Goal: Task Accomplishment & Management: Complete application form

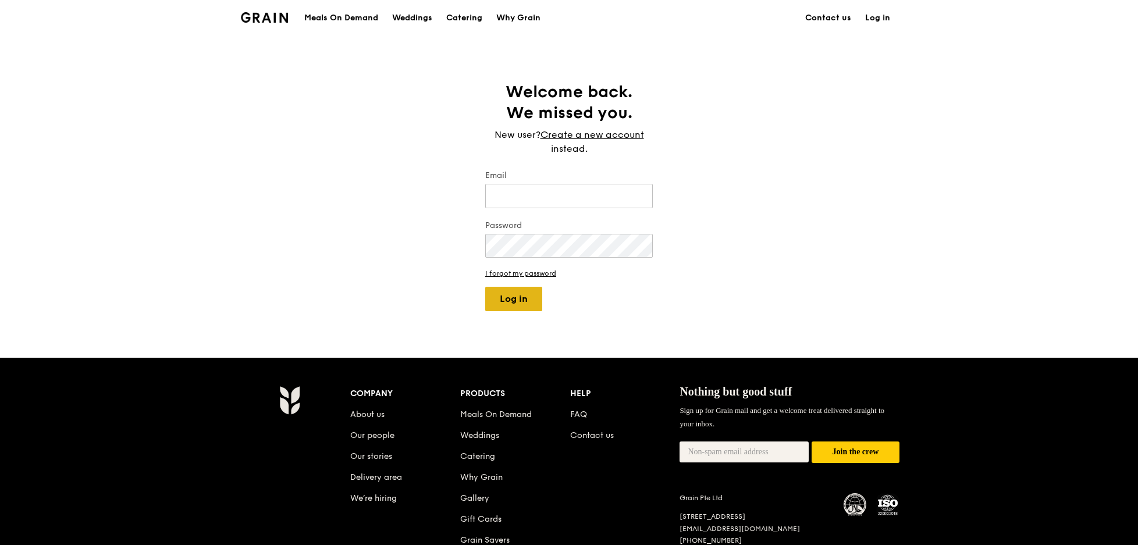
type input "[EMAIL_ADDRESS][DOMAIN_NAME]"
click at [497, 300] on button "Log in" at bounding box center [513, 299] width 57 height 24
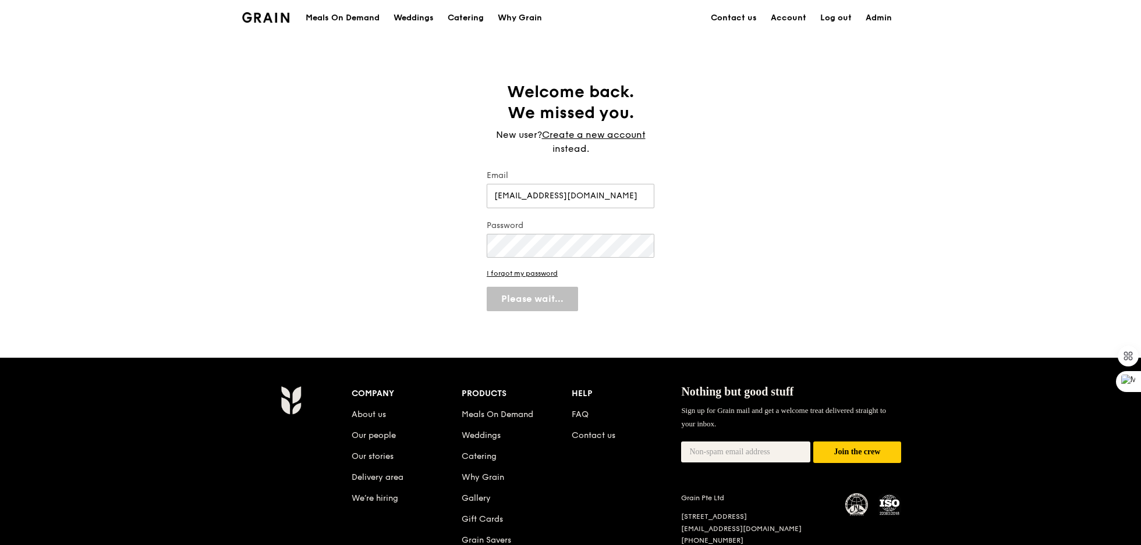
select select "100"
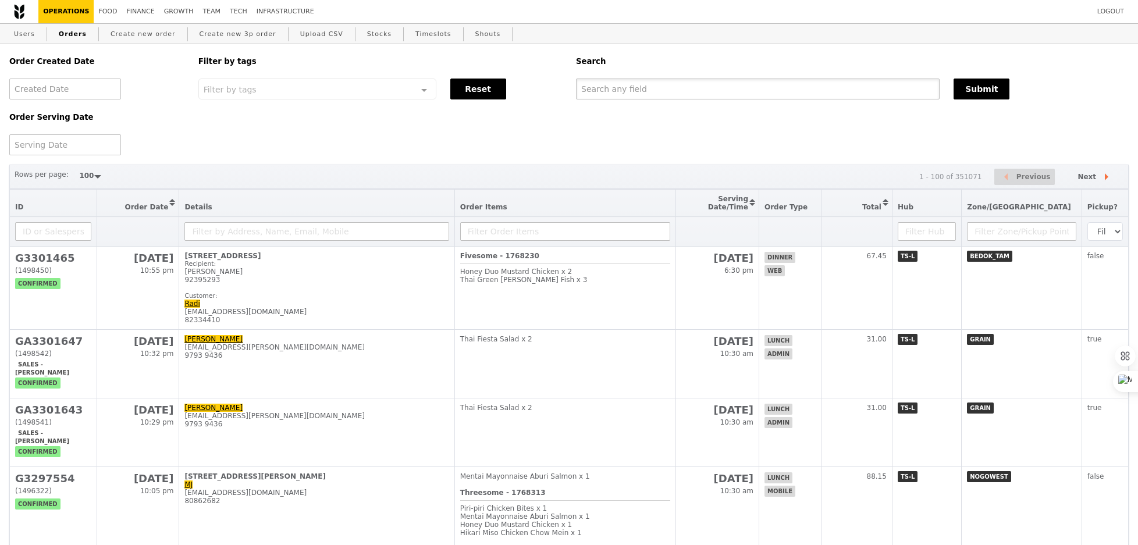
click at [728, 94] on input "text" at bounding box center [758, 89] width 364 height 21
paste input "[DOMAIN_NAME][EMAIL_ADDRESS][DOMAIN_NAME]"
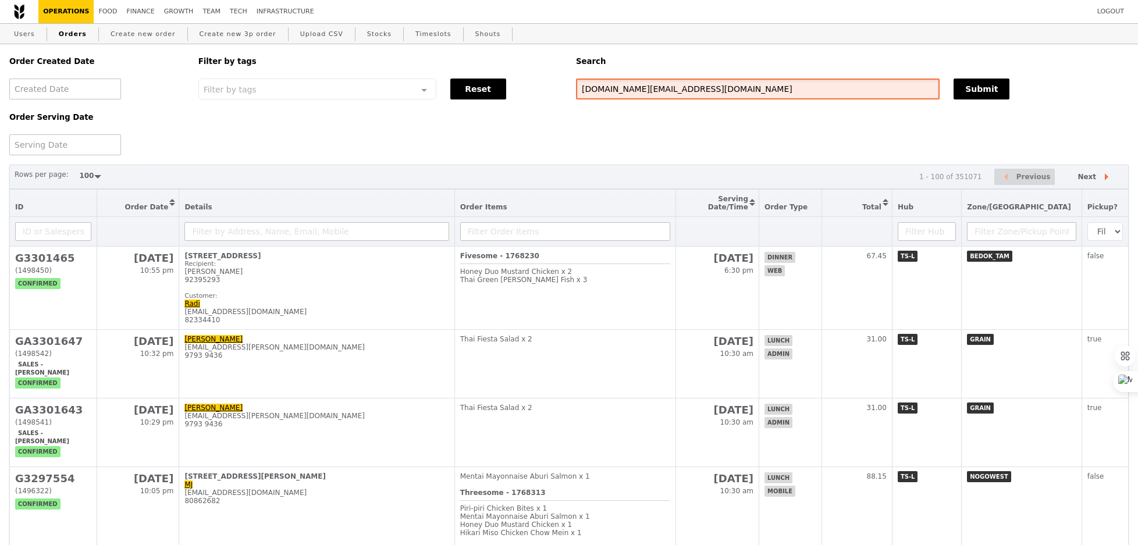
type input "[DOMAIN_NAME][EMAIL_ADDRESS][DOMAIN_NAME]"
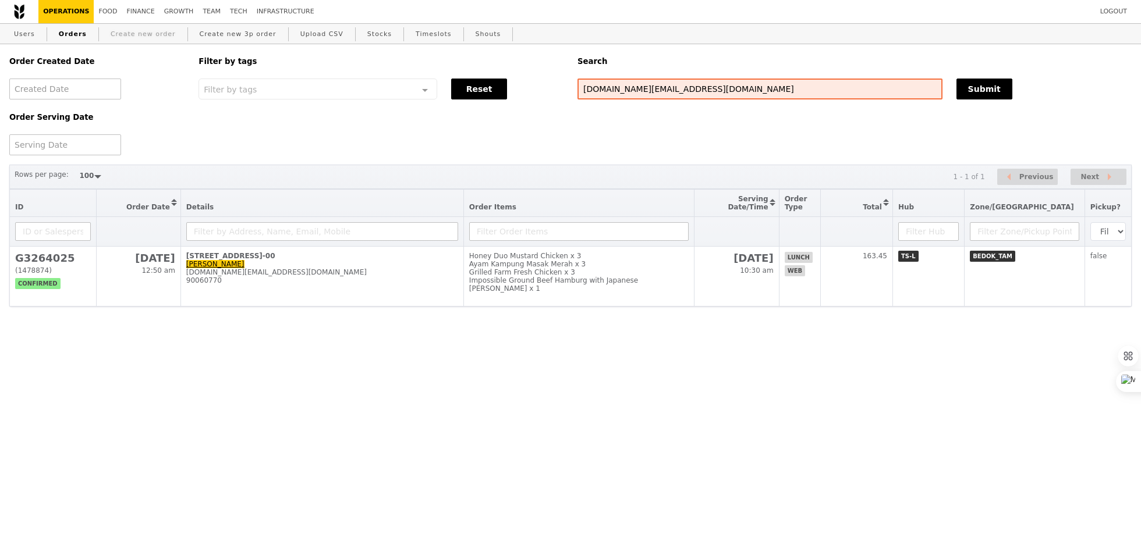
click at [139, 30] on link "Create new order" at bounding box center [143, 34] width 74 height 21
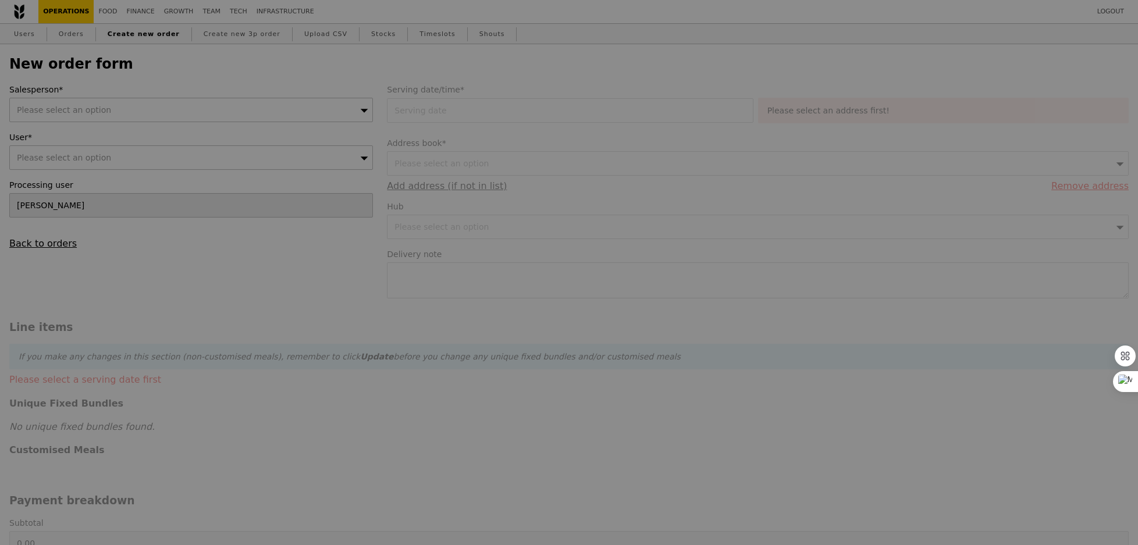
type input "Confirm"
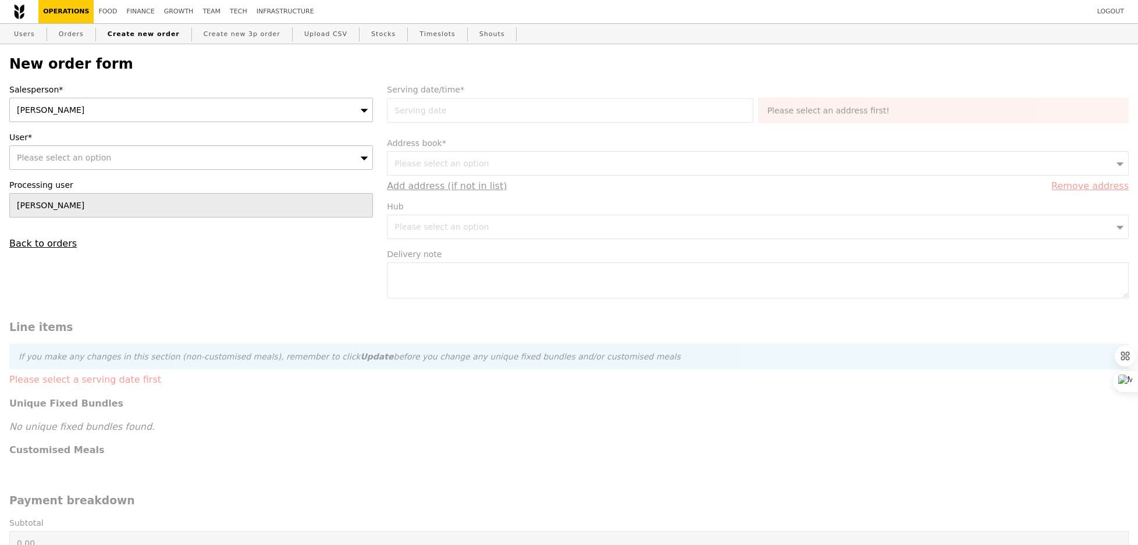
click at [125, 158] on div "Please select an option" at bounding box center [191, 158] width 364 height 24
type input "[DOMAIN_NAME][EMAIL_ADDRESS][DOMAIN_NAME]"
type input "Confirm"
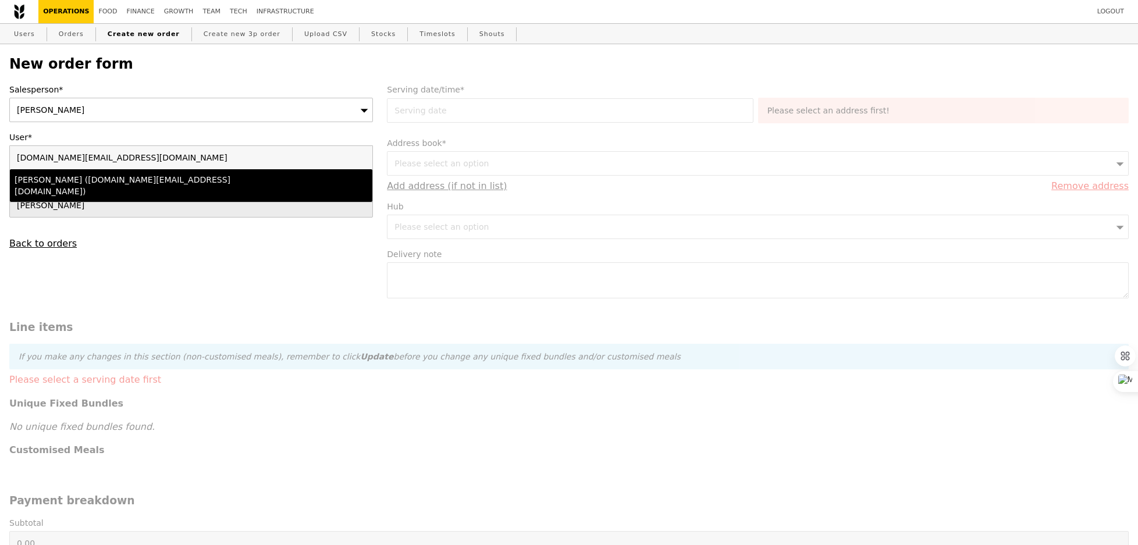
type input "[DOMAIN_NAME][EMAIL_ADDRESS][DOMAIN_NAME]"
click at [62, 183] on div "[PERSON_NAME] ([DOMAIN_NAME][EMAIL_ADDRESS][DOMAIN_NAME])" at bounding box center [147, 185] width 265 height 23
type input "Loading..."
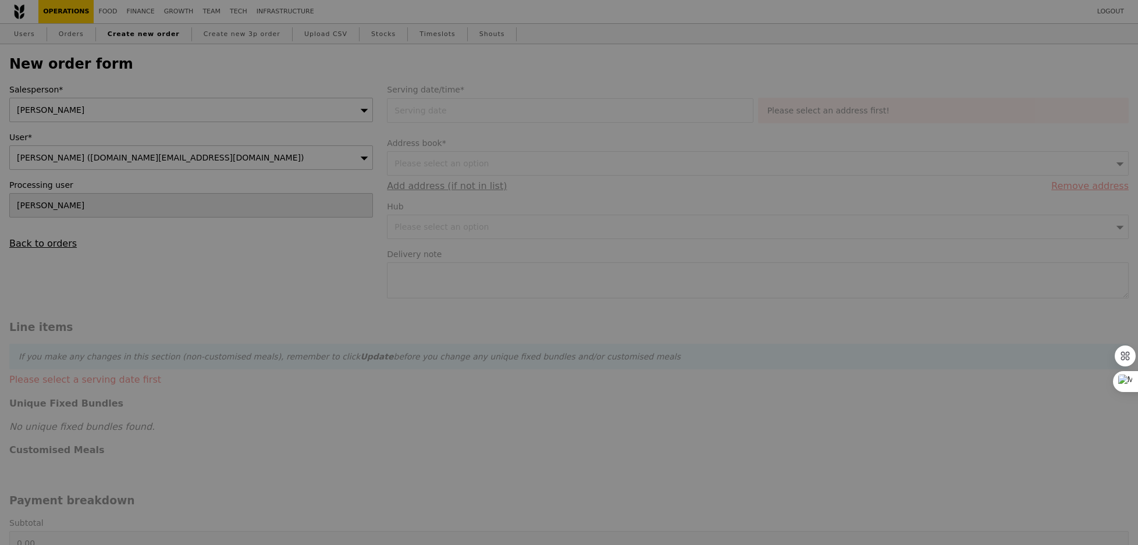
type input "13.21"
type input "14.40"
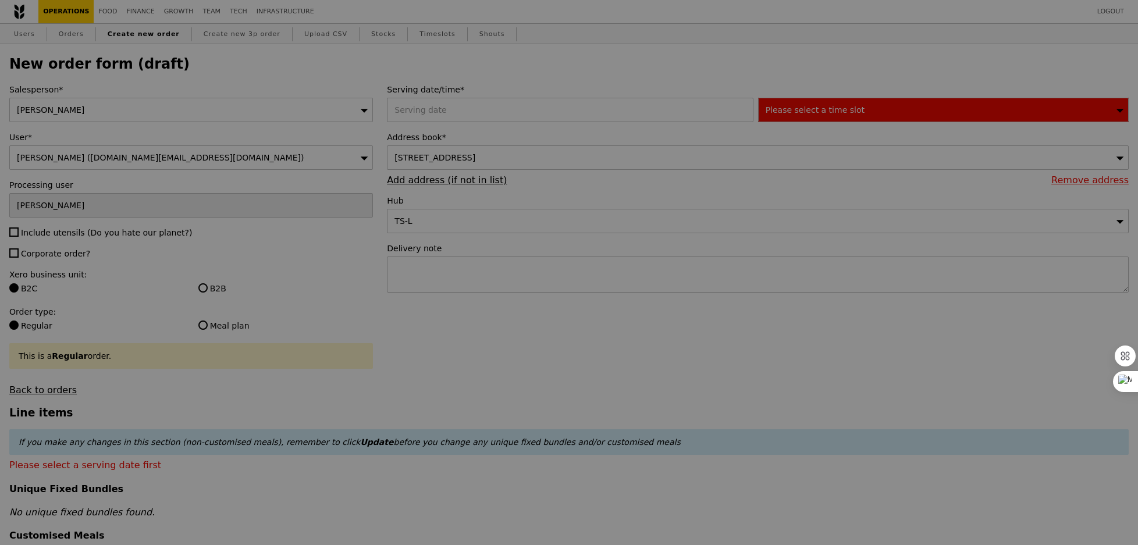
type input "Confirm"
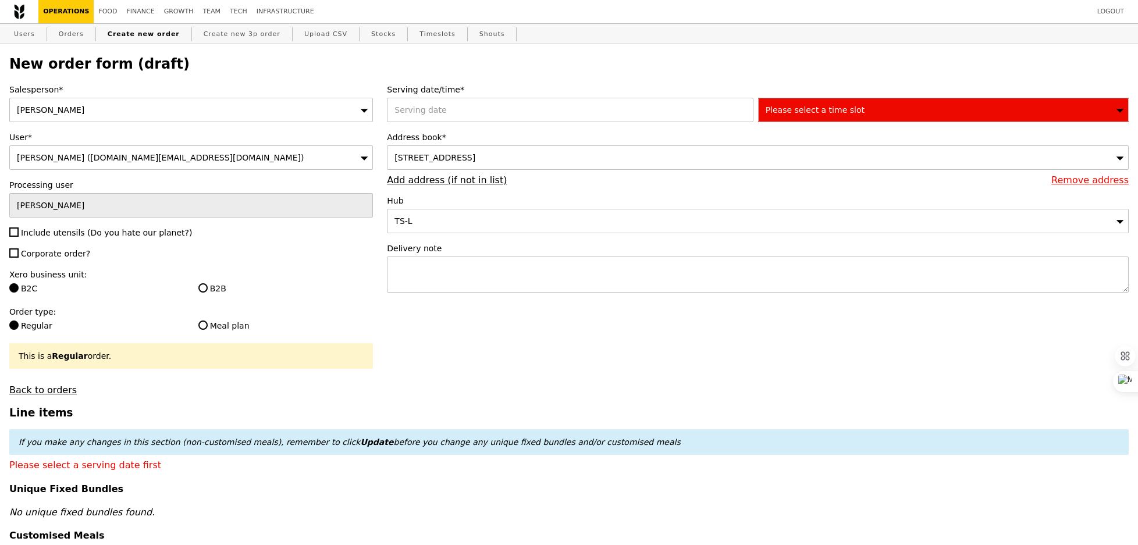
click at [61, 237] on label "Include utensils (Do you hate our planet?)" at bounding box center [191, 233] width 364 height 12
click at [19, 237] on input "Include utensils (Do you hate our planet?)" at bounding box center [13, 232] width 9 height 9
checkbox input "true"
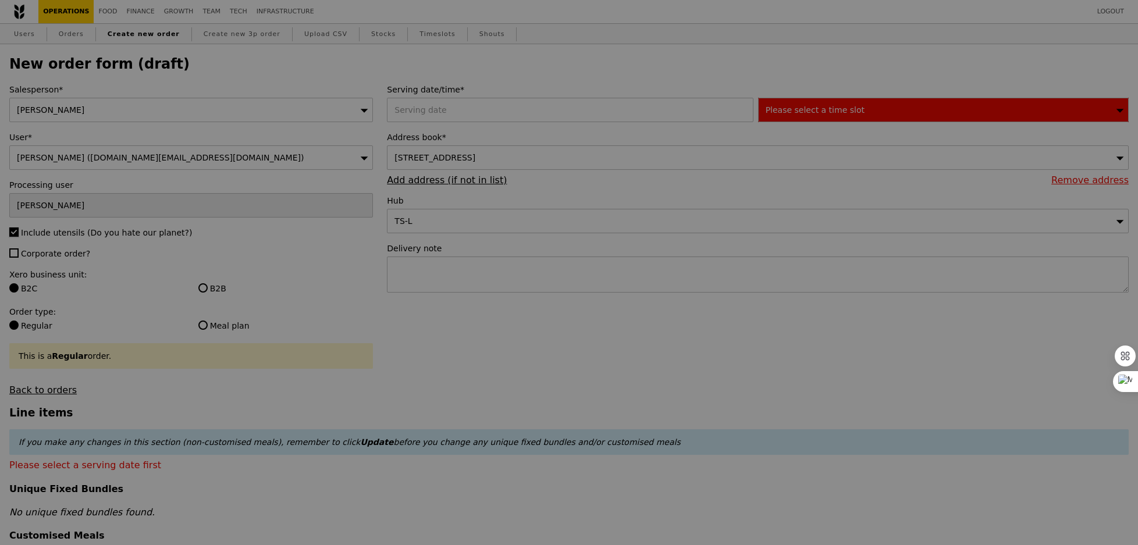
type input "Confirm"
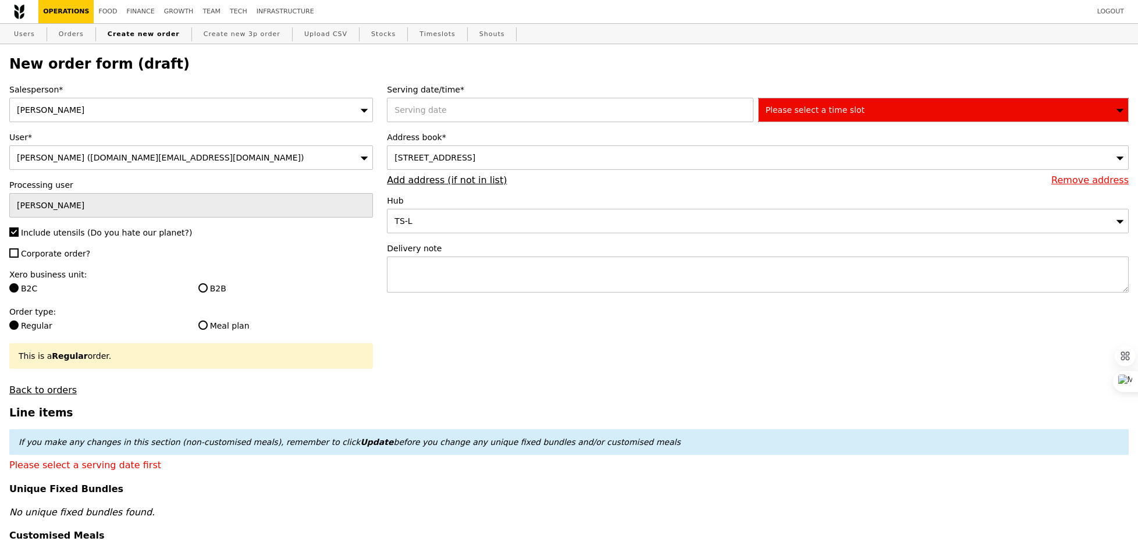
click at [60, 248] on label "Corporate order?" at bounding box center [191, 254] width 364 height 12
click at [19, 249] on input "Corporate order?" at bounding box center [13, 253] width 9 height 9
checkbox input "true"
click at [214, 283] on label "B2B" at bounding box center [285, 289] width 175 height 12
click at [208, 283] on input "B2B" at bounding box center [202, 287] width 9 height 9
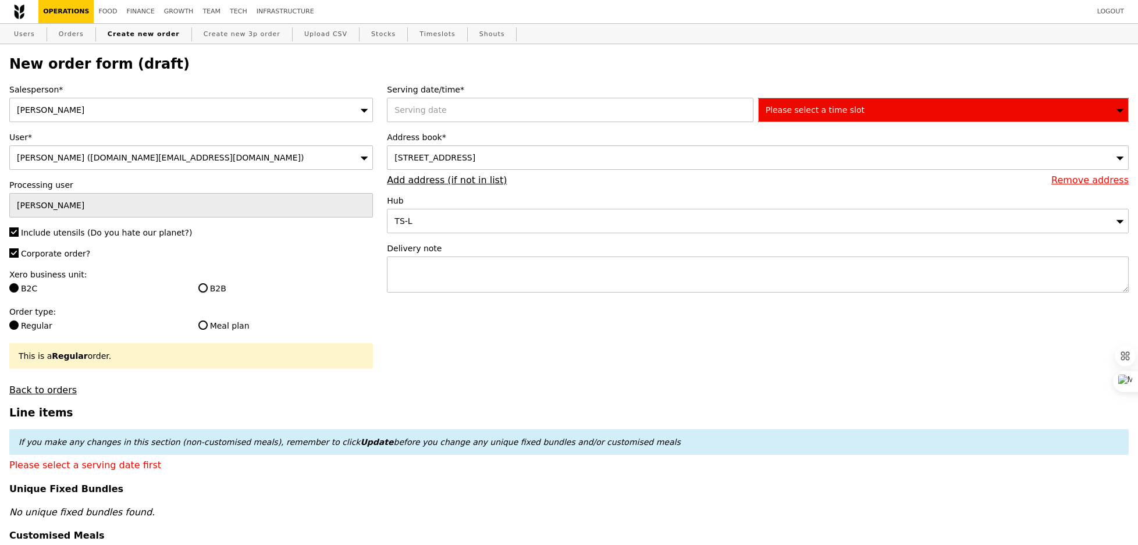
radio input "true"
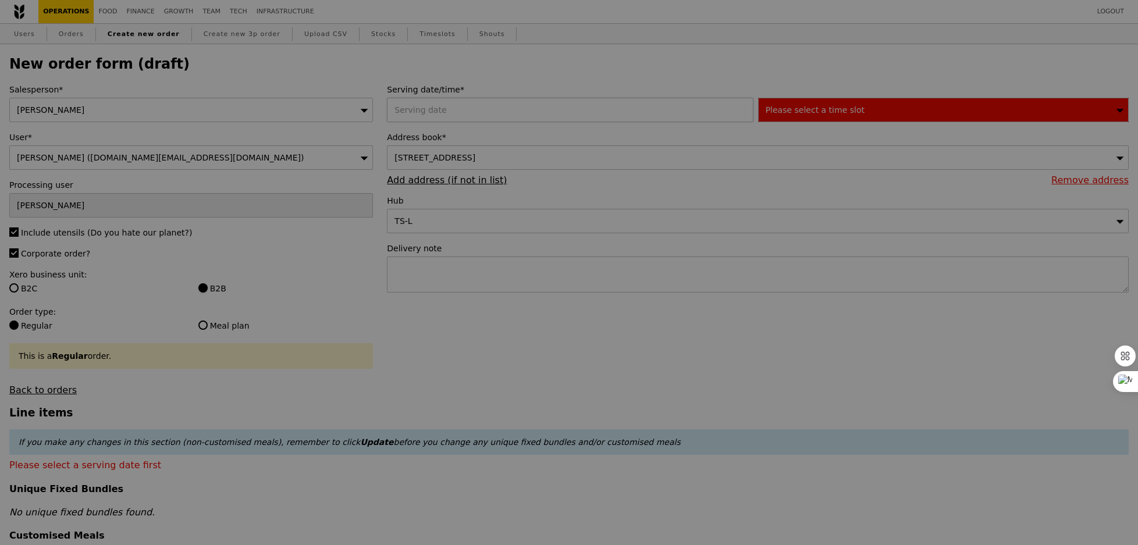
type input "Confirm"
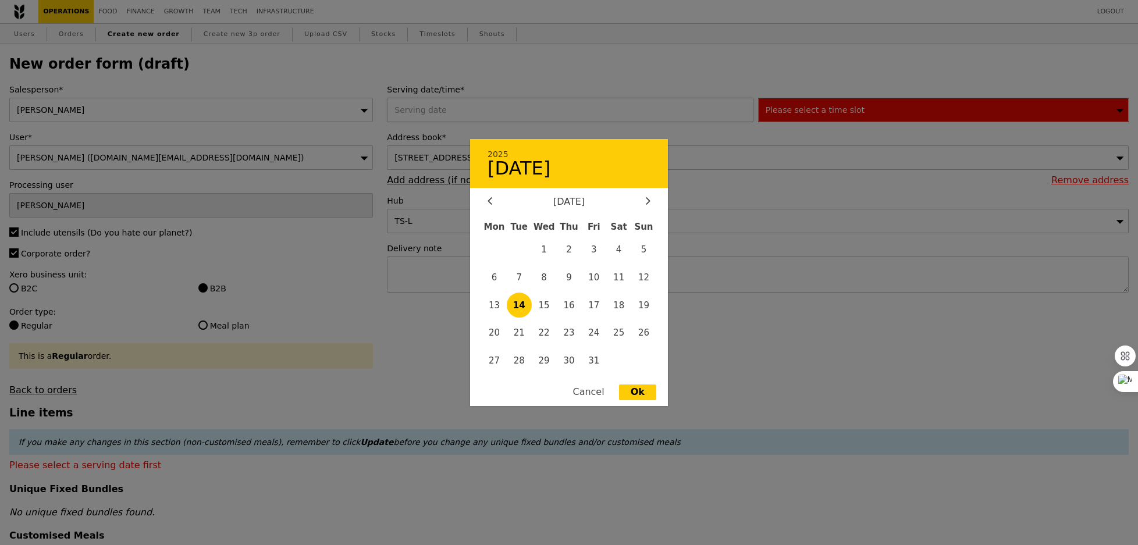
click at [498, 104] on div "2025 [DATE] [DATE] Mon Tue Wed Thu Fri Sat Sun 1 2 3 4 5 6 7 8 9 10 11 12 13 14…" at bounding box center [572, 110] width 371 height 24
drag, startPoint x: 587, startPoint y: 303, endPoint x: 568, endPoint y: 303, distance: 19.2
click at [568, 303] on div "Mon Tue Wed Thu Fri Sat Sun 1 2 3 4 5 6 7 8 9 10 11 12 13 14 15 16 17 18 19 20 …" at bounding box center [569, 297] width 198 height 160
click at [568, 303] on span "16" at bounding box center [569, 305] width 25 height 25
type input "[DATE]"
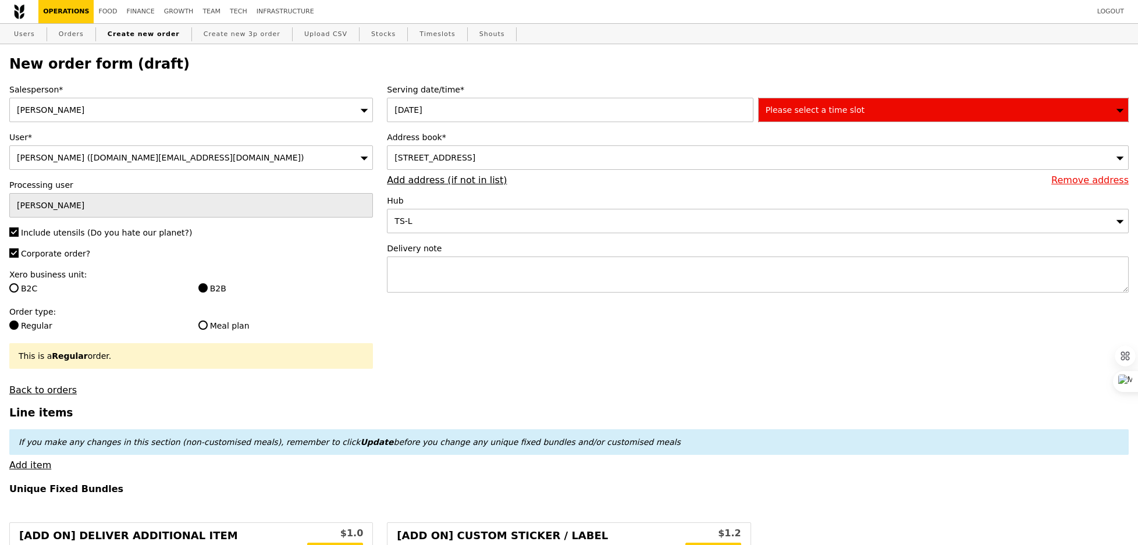
click at [796, 109] on span "Please select a time slot" at bounding box center [815, 109] width 99 height 9
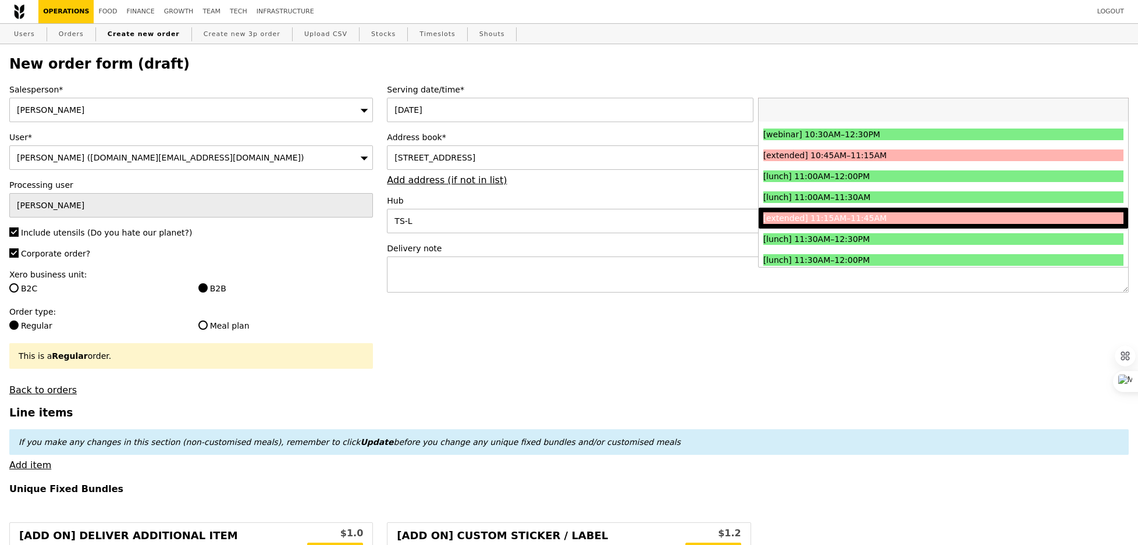
scroll to position [275, 0]
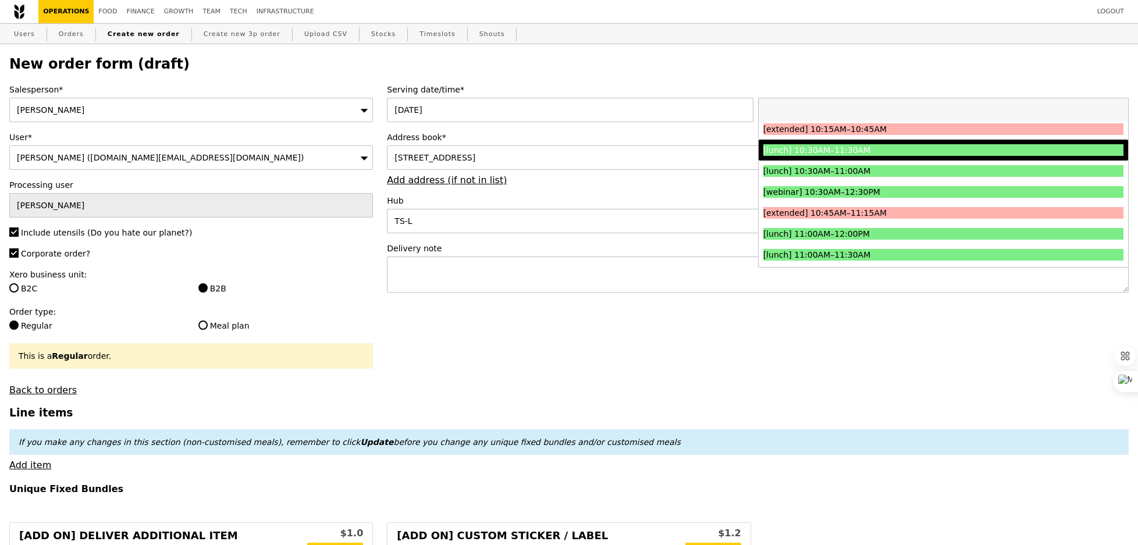
click at [819, 150] on div "[lunch] 10:30AM–11:30AM" at bounding box center [899, 150] width 270 height 12
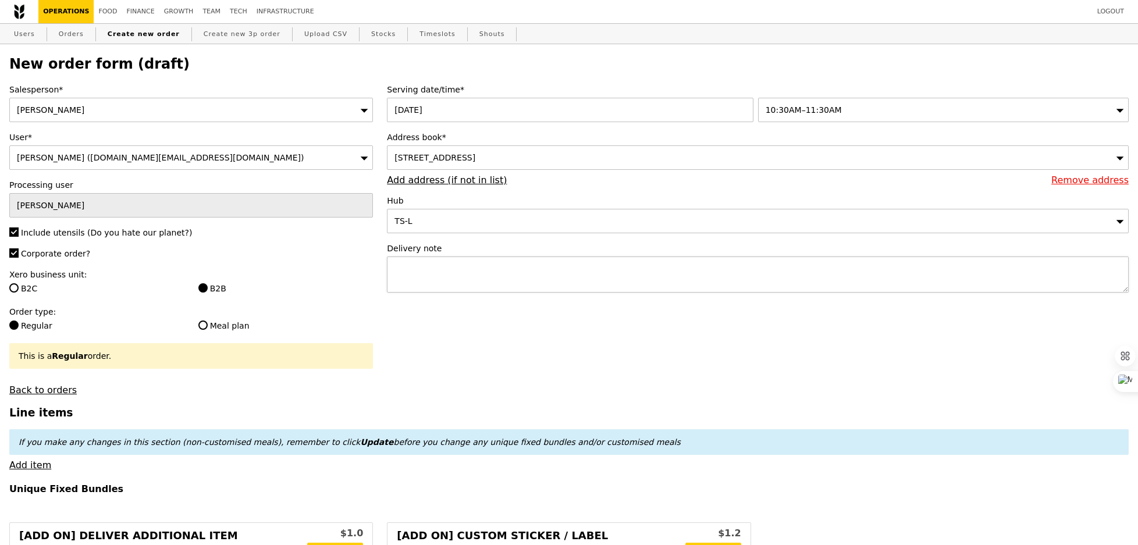
type input "Confirm"
click at [567, 272] on textarea at bounding box center [758, 275] width 742 height 36
type textarea "Please deliver to"
type input "Confirm"
paste textarea "[STREET_ADDRESS]"
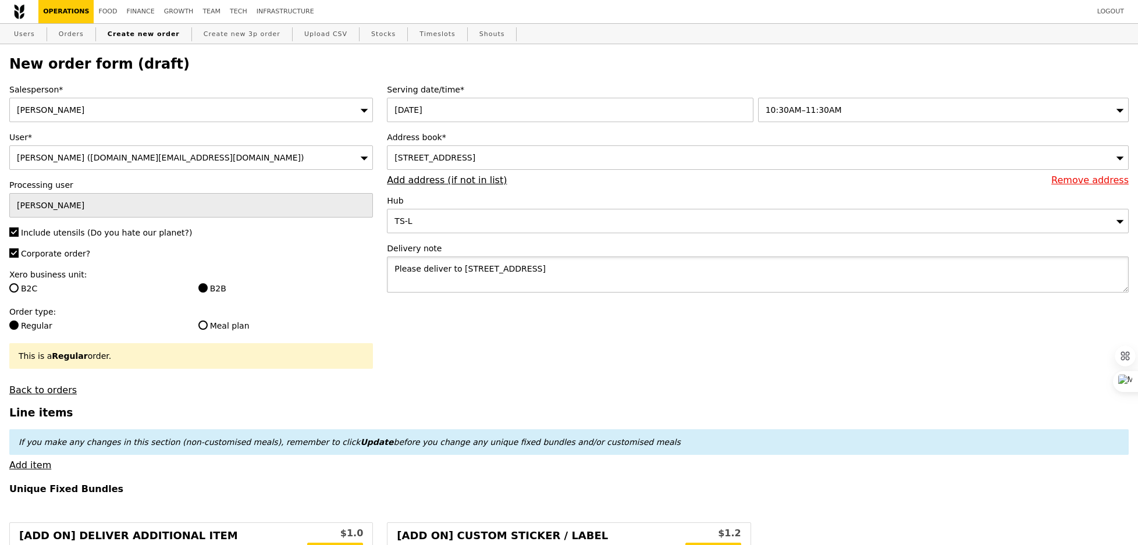
type textarea "Please deliver to [STREET_ADDRESS]"
type input "Confirm"
click at [608, 268] on textarea "Please deliver to [STREET_ADDRESS]" at bounding box center [758, 275] width 742 height 36
click at [569, 271] on textarea "Please deliver to [STREET_ADDRESS]" at bounding box center [758, 275] width 742 height 36
click at [724, 272] on textarea "Please deliver to [STREET_ADDRESS]" at bounding box center [758, 275] width 742 height 36
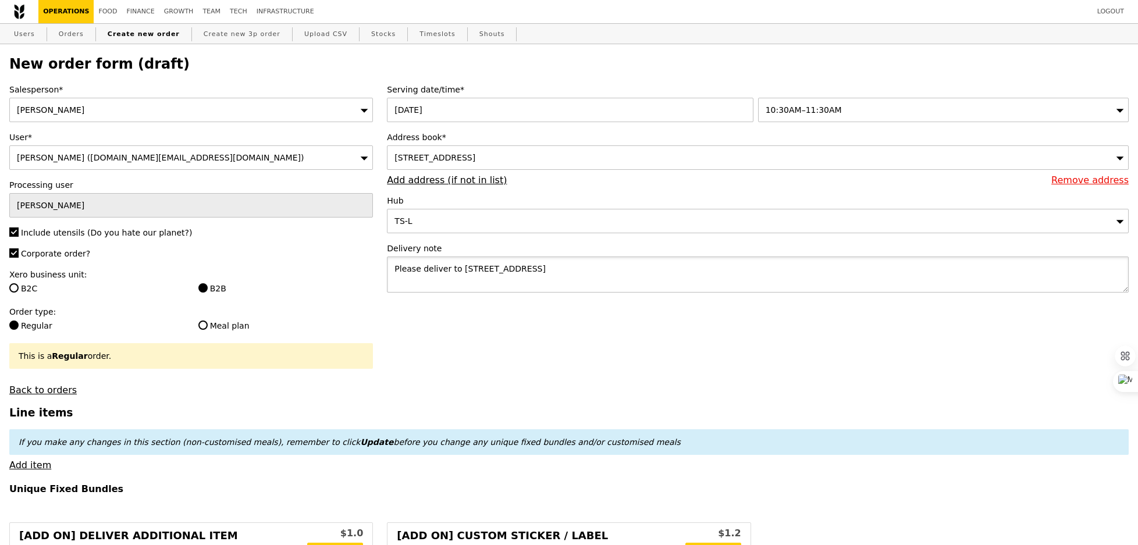
paste textarea "Please delivery to the front office reception counter at level 1 - Attention to…"
drag, startPoint x: 395, startPoint y: 281, endPoint x: 448, endPoint y: 281, distance: 53.0
click at [448, 281] on textarea "Please deliver to [STREET_ADDRESS] Please delivery to the front office receptio…" at bounding box center [758, 275] width 742 height 36
drag, startPoint x: 455, startPoint y: 279, endPoint x: 392, endPoint y: 279, distance: 62.3
click at [392, 279] on textarea "Please deliver to [STREET_ADDRESS] Please delivery to the front office receptio…" at bounding box center [758, 275] width 742 height 36
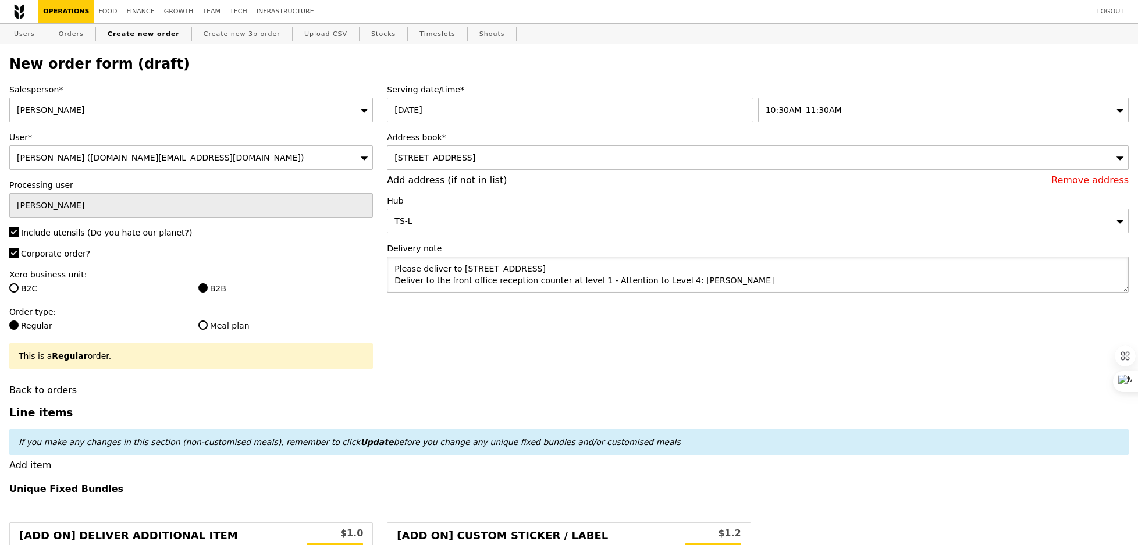
click at [742, 282] on textarea "Please deliver to [STREET_ADDRESS] Deliver to the front office reception counte…" at bounding box center [758, 275] width 742 height 36
type textarea "Please deliver to [STREET_ADDRESS] Deliver to the front office reception counte…"
type input "Confirm"
paste textarea "90060770"
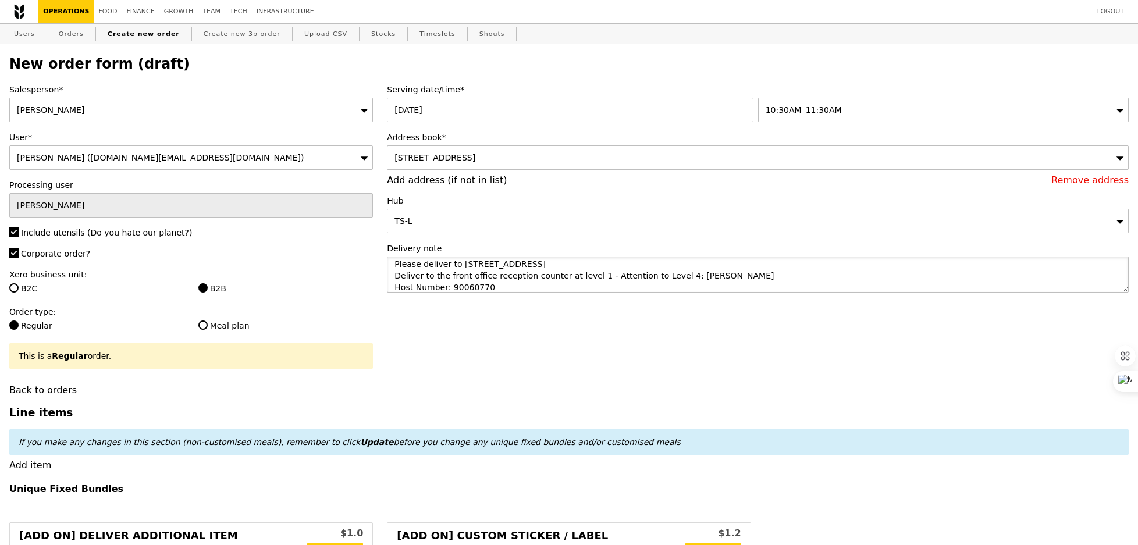
type textarea "Please deliver to [STREET_ADDRESS] Deliver to the front office reception counte…"
type input "Confirm"
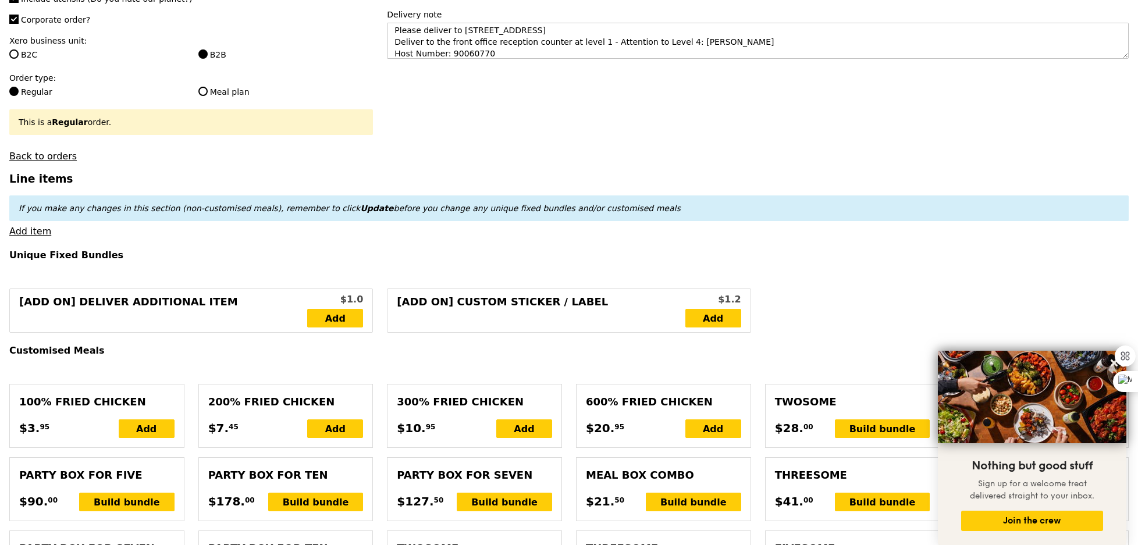
scroll to position [246, 0]
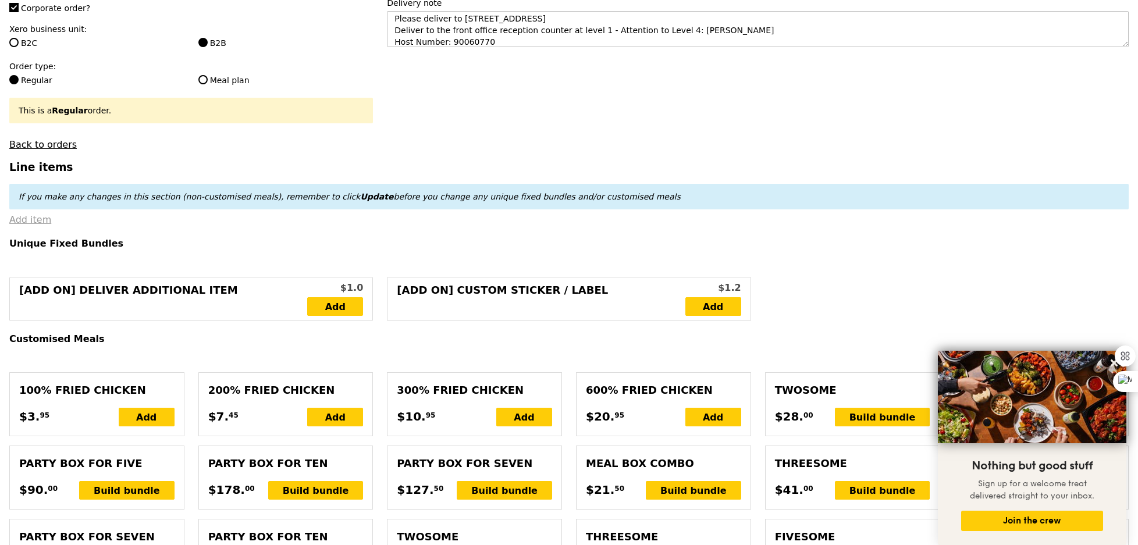
click at [39, 219] on link "Add item" at bounding box center [30, 219] width 42 height 11
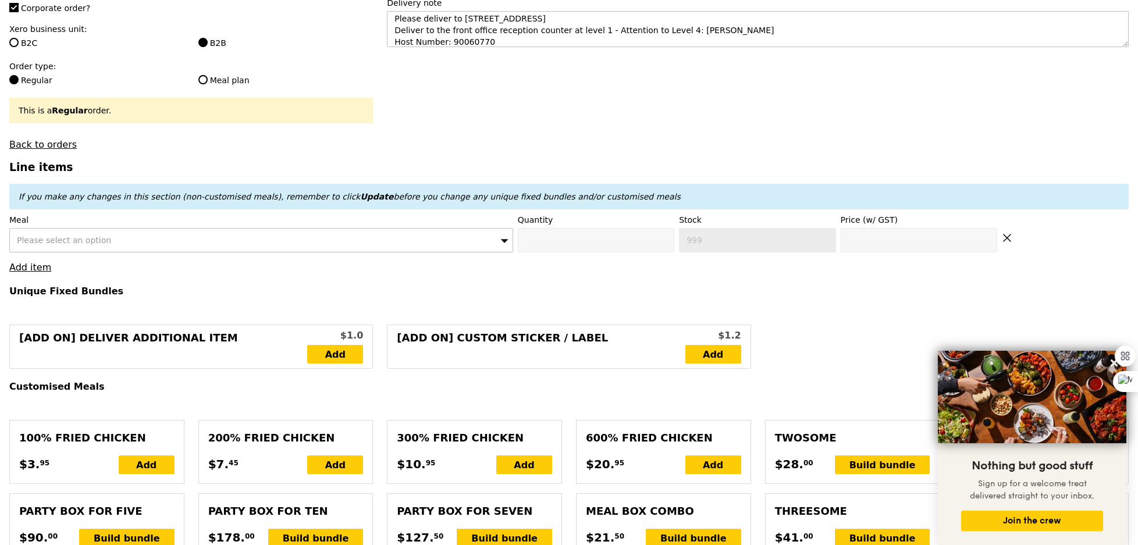
click at [148, 247] on div "Please select an option" at bounding box center [261, 240] width 504 height 24
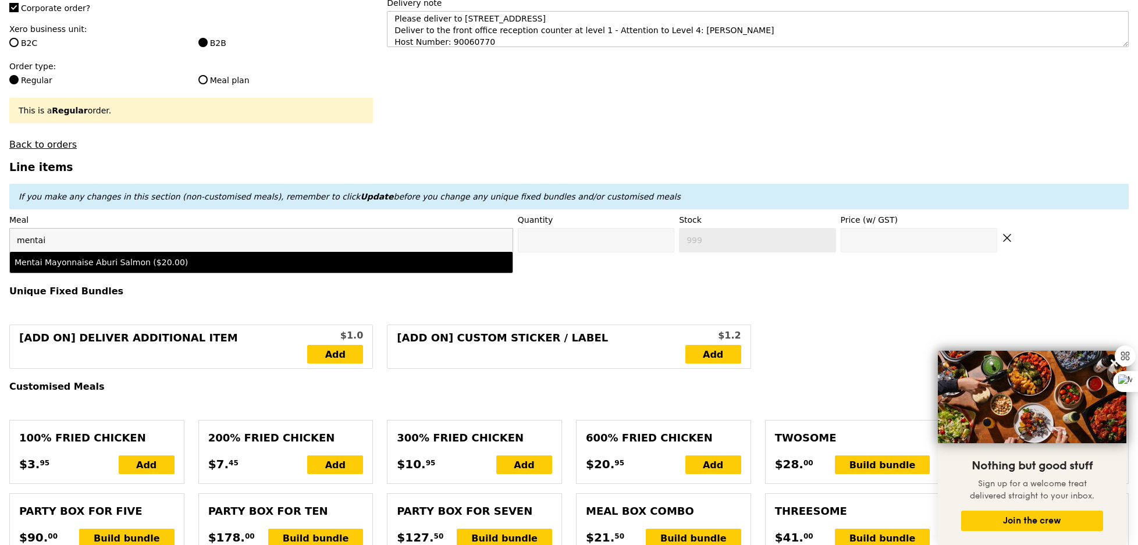
type input "mentai"
click at [298, 254] on li "Mentai Mayonnaise Aburi Salmon ($20.00)" at bounding box center [261, 262] width 503 height 21
type input "Confirm anyway"
type input "0"
type input "488"
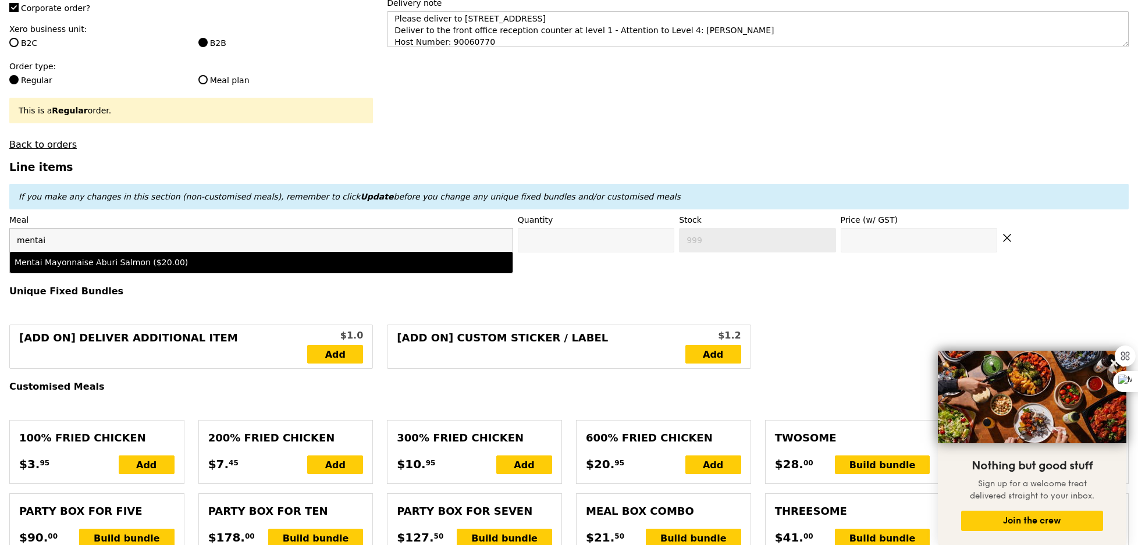
type input "20.0"
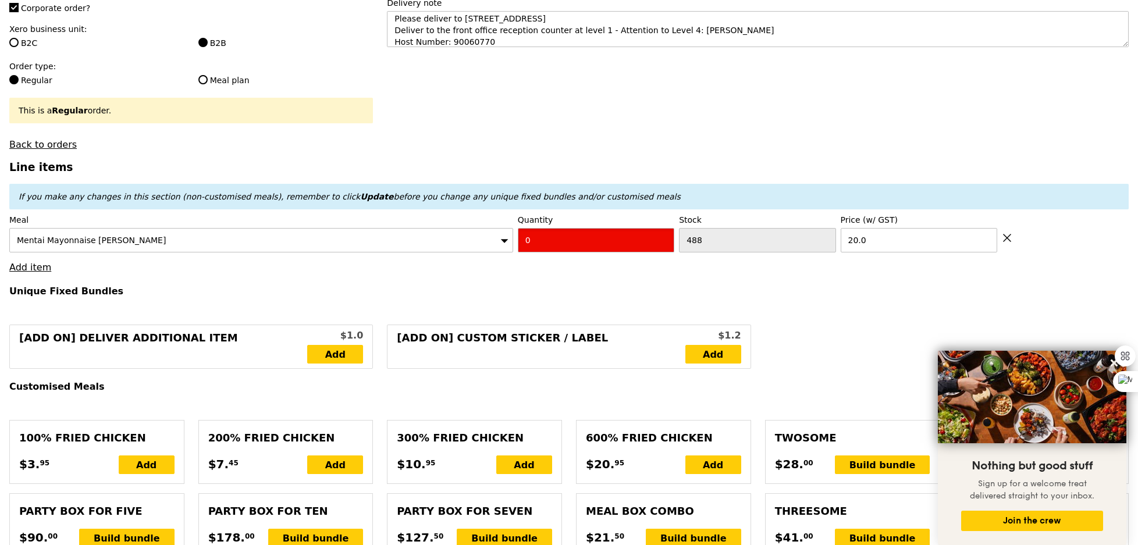
type input "Confirm"
type input "3"
click at [492, 292] on h4 "Unique Fixed Bundles" at bounding box center [569, 291] width 1120 height 11
type input "Loading..."
type input "60.00"
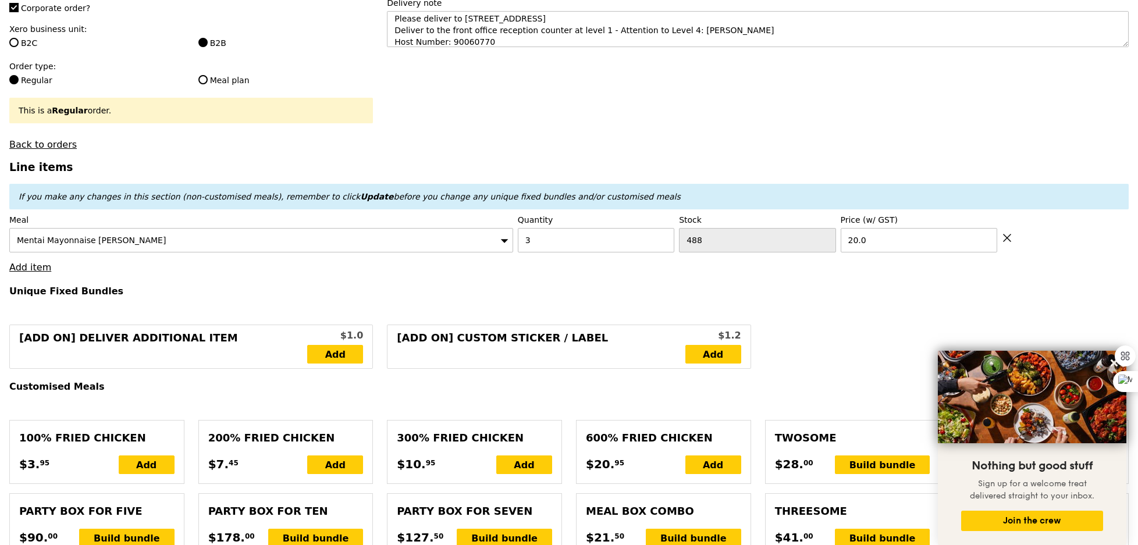
type input "7.71"
type input "8.40"
type input "68.40"
type input "Confirm"
click at [32, 267] on link "Add item" at bounding box center [30, 267] width 42 height 11
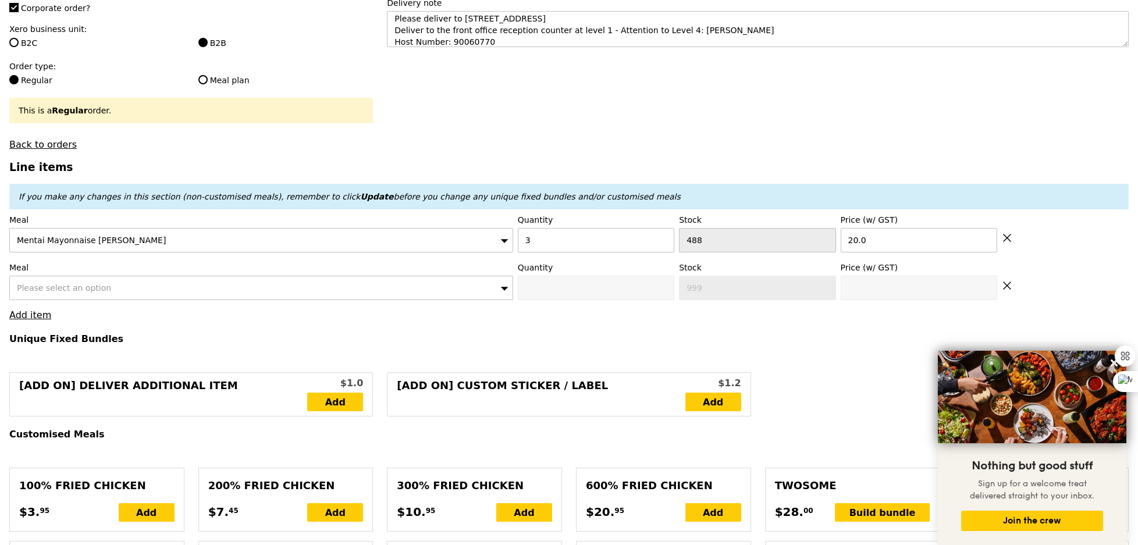
click at [36, 285] on span "Please select an option" at bounding box center [64, 287] width 94 height 9
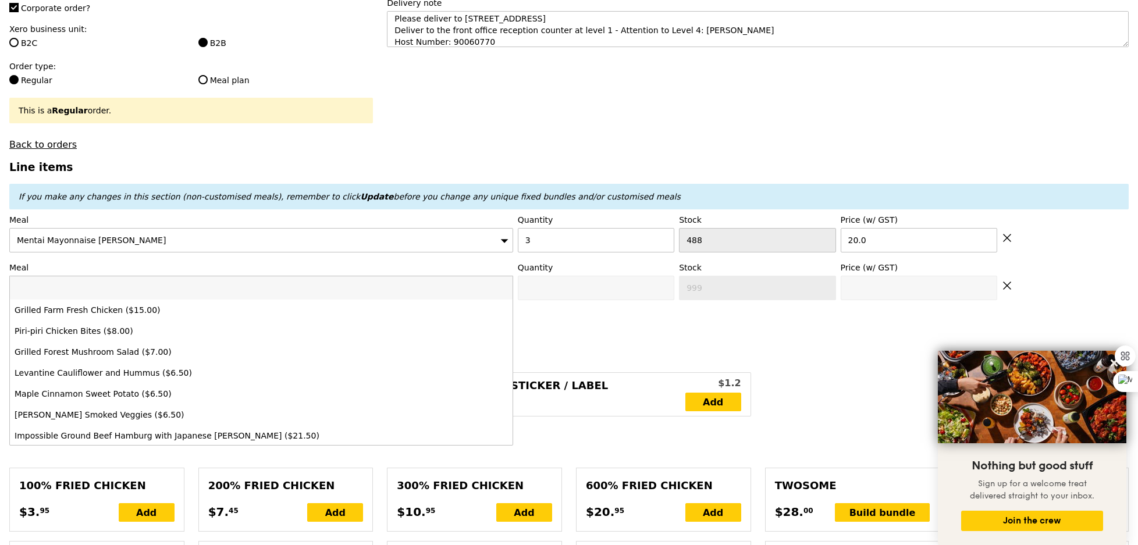
type input "b"
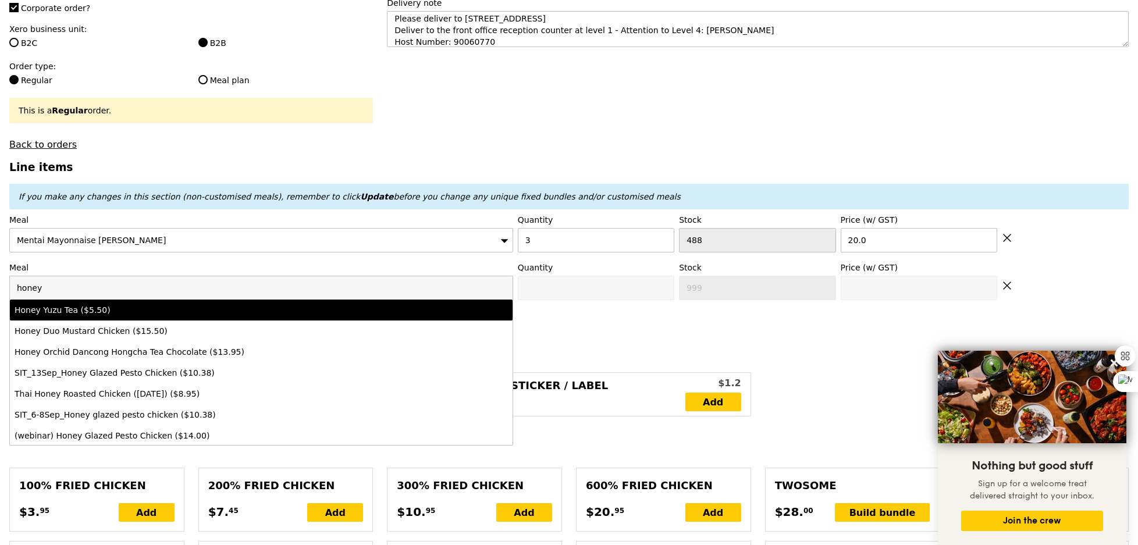
type input "honey"
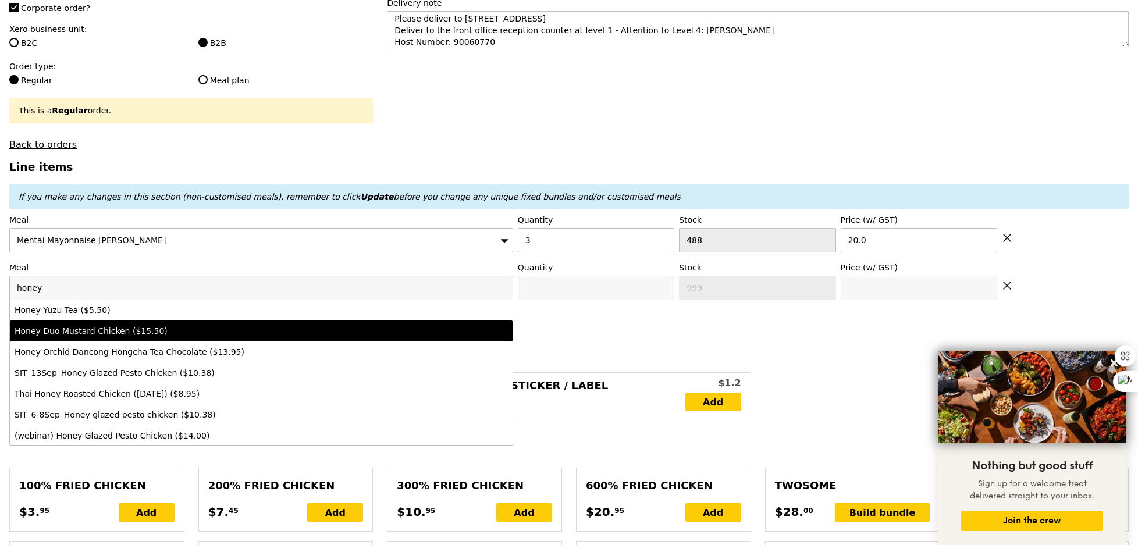
click at [112, 331] on div "Honey Duo Mustard Chicken ($15.50)" at bounding box center [200, 331] width 370 height 12
type input "Confirm anyway"
type input "0"
type input "484"
type input "15.5"
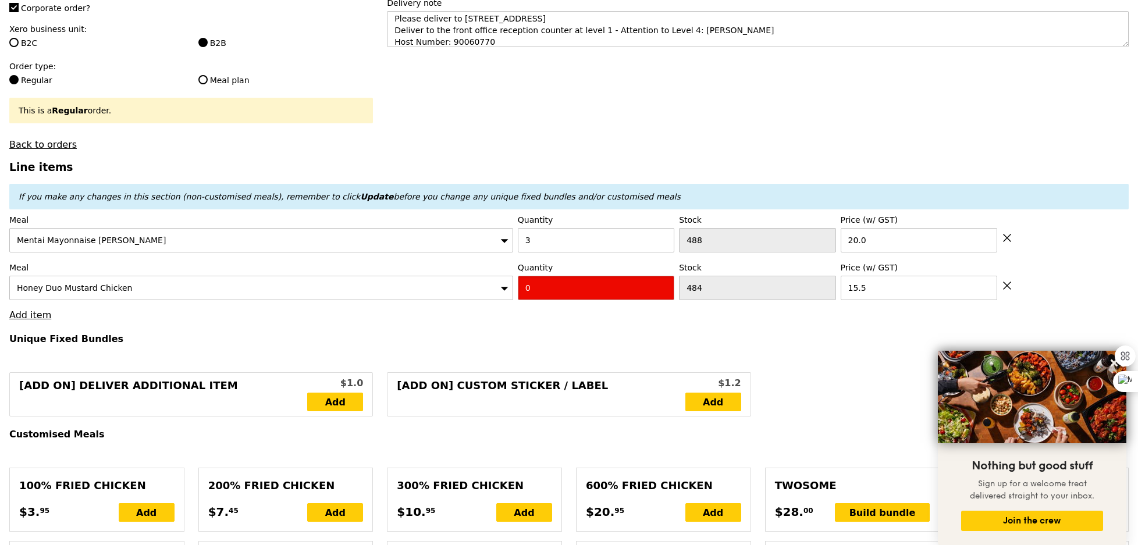
type input "Confirm"
type input "3"
click at [29, 315] on link "Add item" at bounding box center [30, 315] width 42 height 11
type input "Loading..."
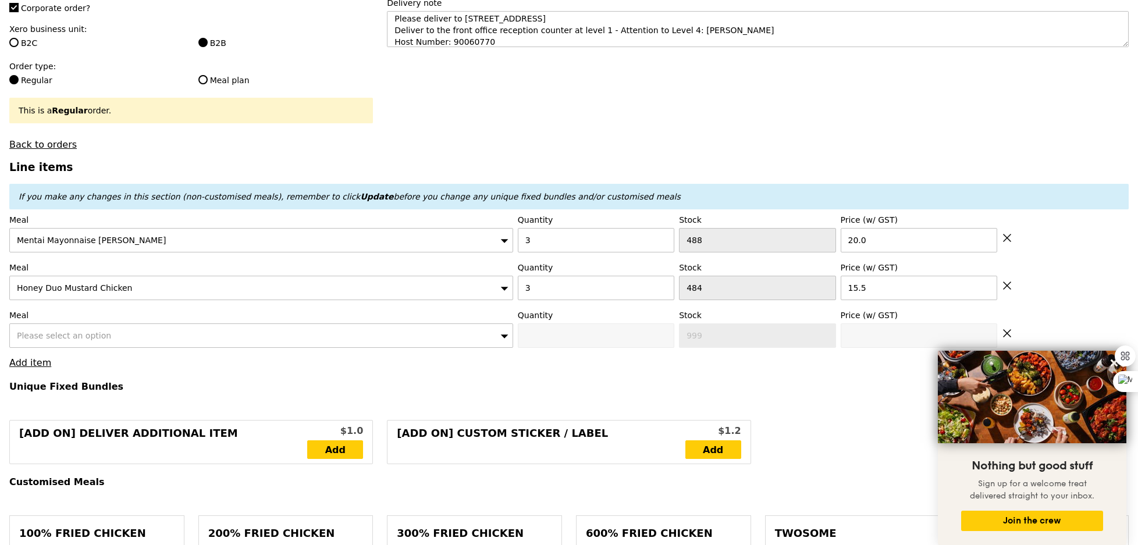
type input "106.50"
type input "3.62"
type input "3.95"
type input "110.45"
click at [98, 331] on span "Please select an option" at bounding box center [64, 335] width 94 height 9
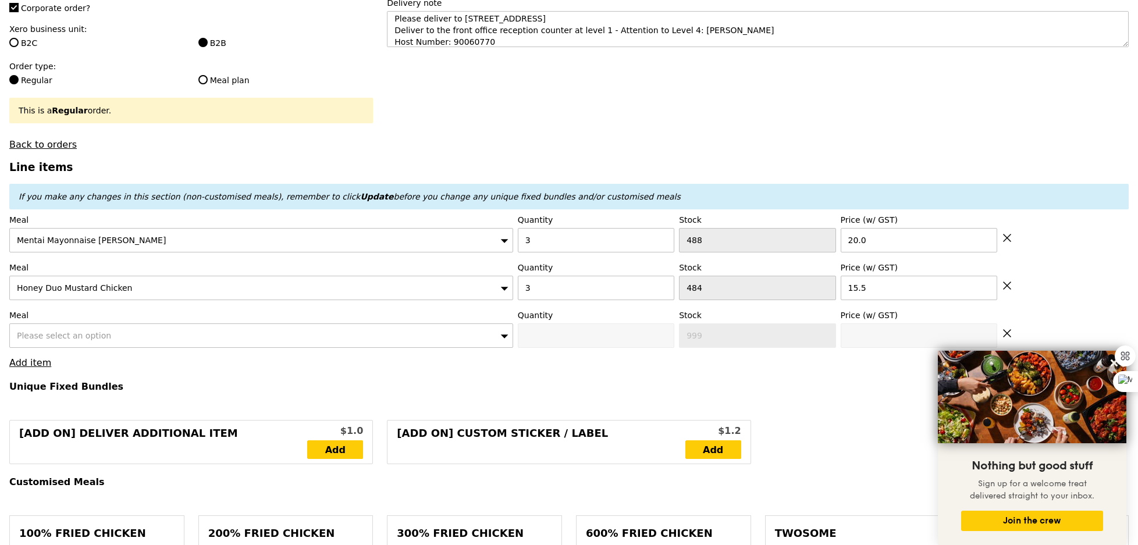
type input "Confirm"
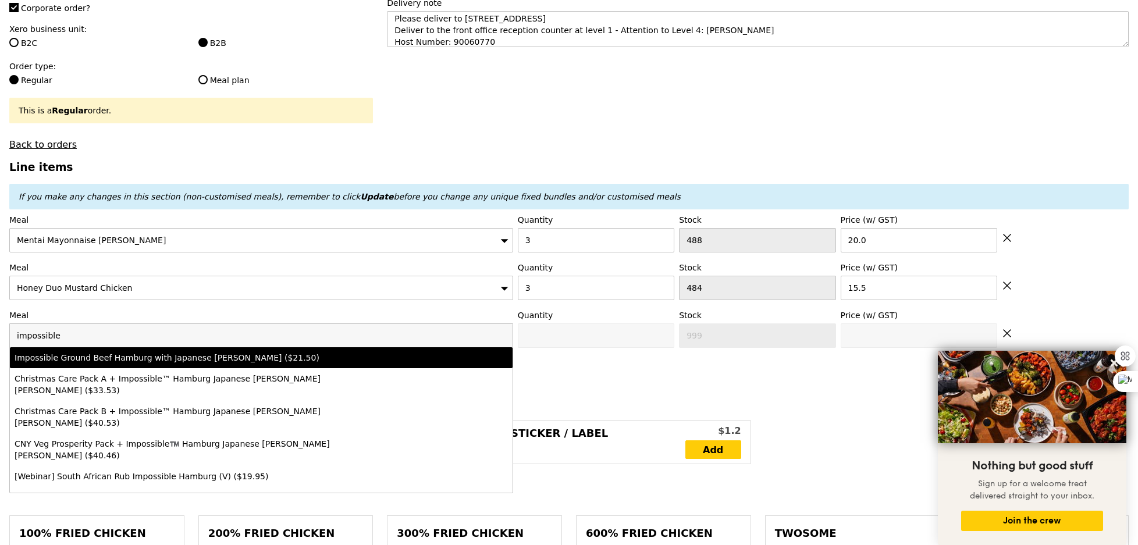
type input "impossible"
click at [122, 353] on div "Impossible Ground Beef Hamburg with Japanese [PERSON_NAME] ($21.50)" at bounding box center [200, 358] width 370 height 12
type input "Confirm anyway"
type input "0"
type input "493"
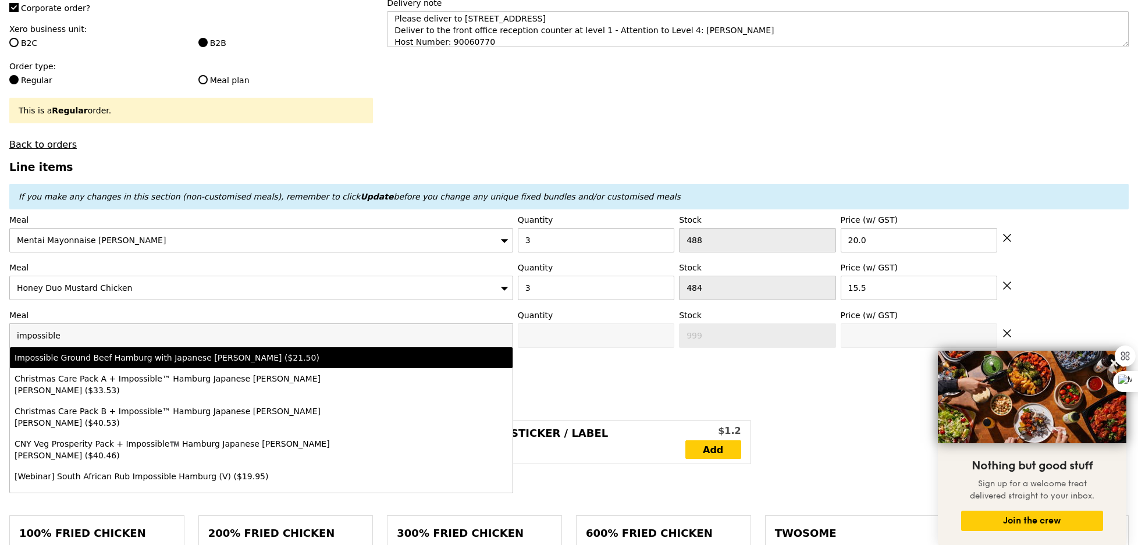
type input "21.5"
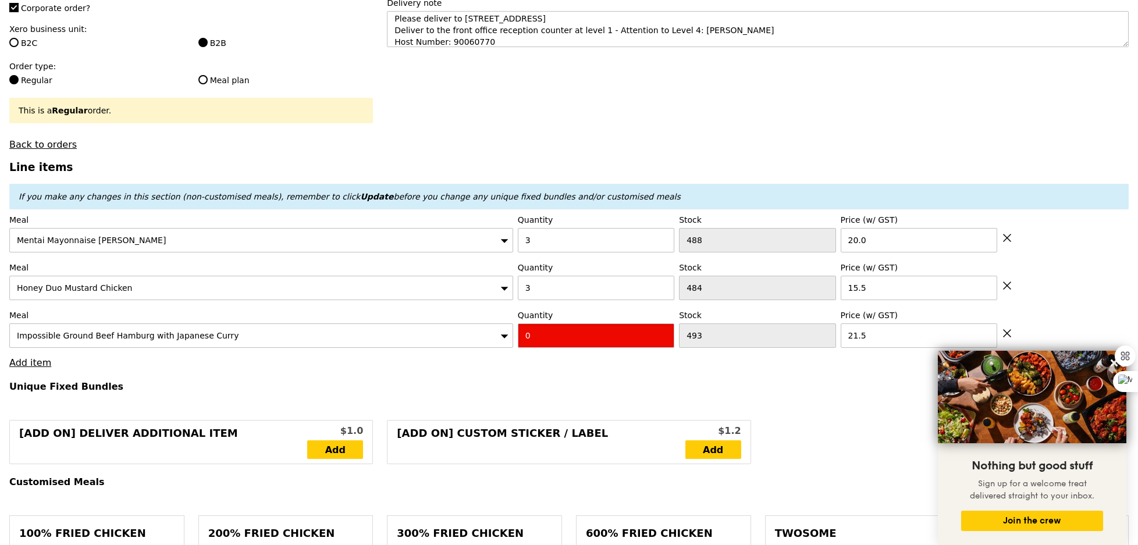
type input "Confirm"
type input "1"
type input "Loading..."
type input "128.00"
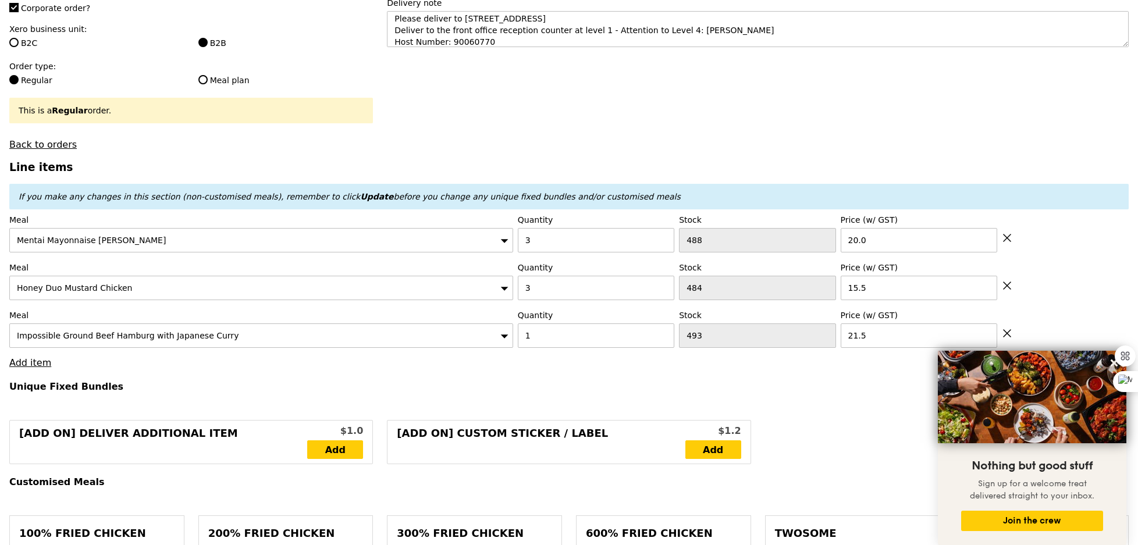
type input "131.95"
type input "Confirm"
click at [42, 360] on link "Add item" at bounding box center [30, 362] width 42 height 11
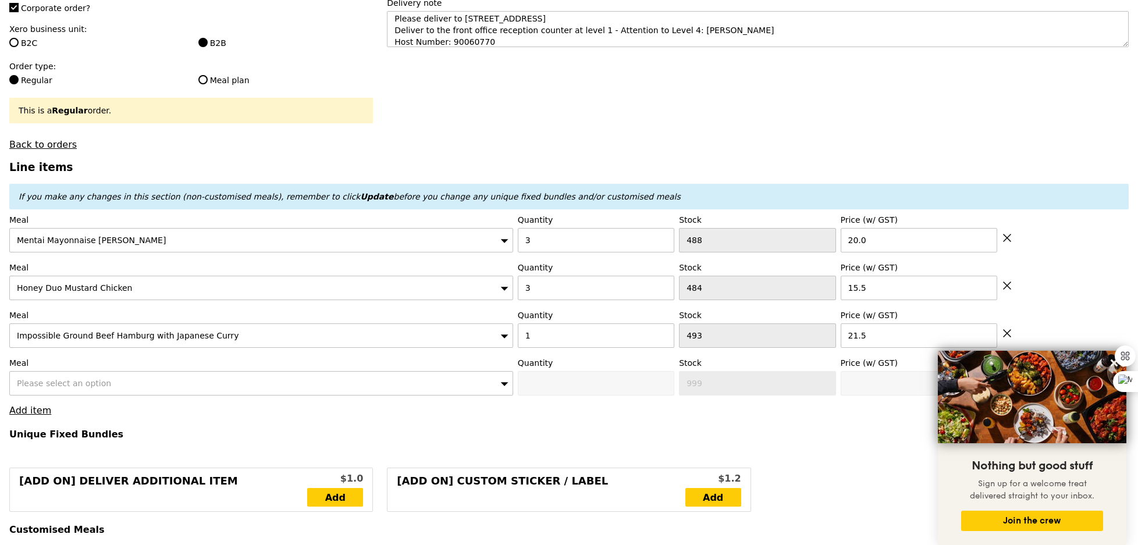
click at [52, 379] on span "Please select an option" at bounding box center [64, 383] width 94 height 9
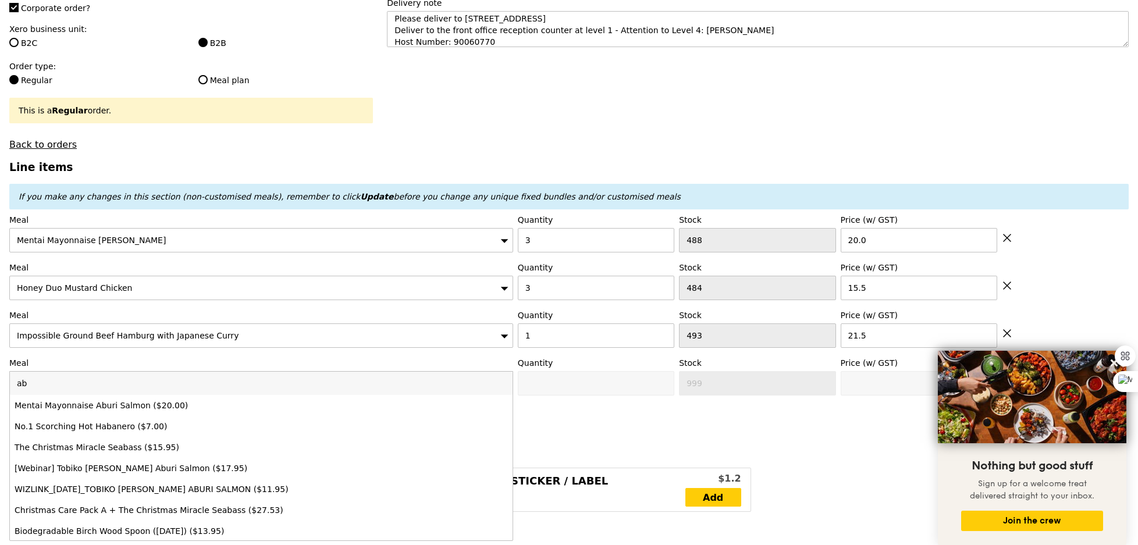
type input "a"
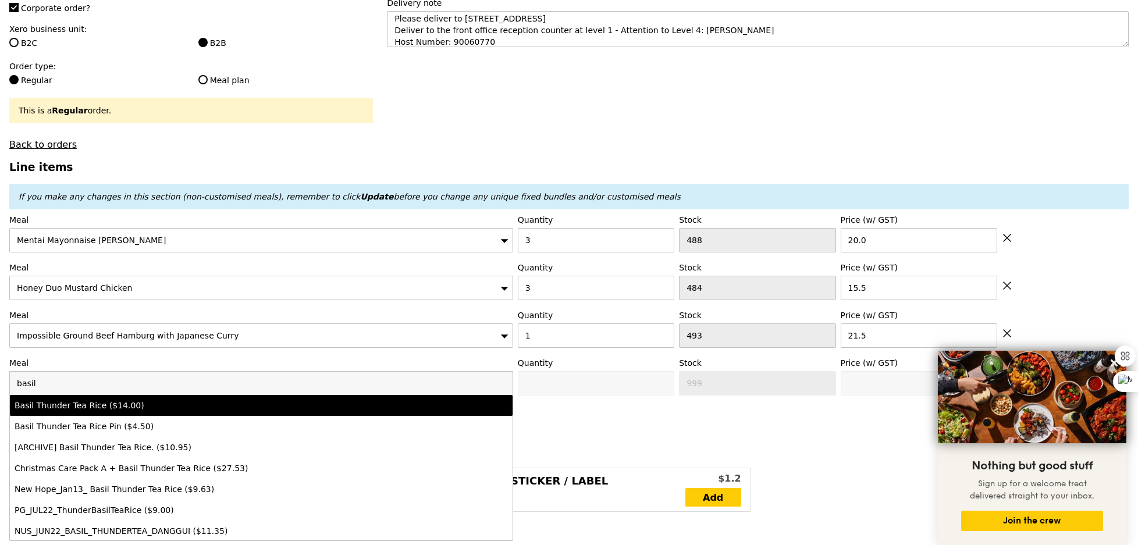
type input "basil"
click at [85, 405] on div "Basil Thunder Tea Rice ($14.00)" at bounding box center [200, 406] width 370 height 12
type input "Confirm anyway"
type input "0"
type input "492"
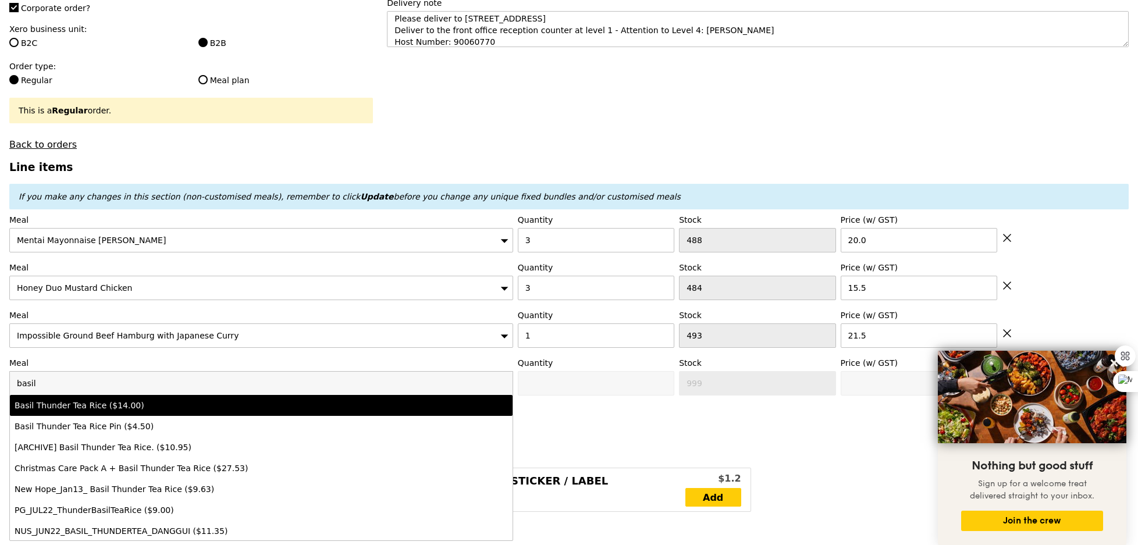
type input "14.0"
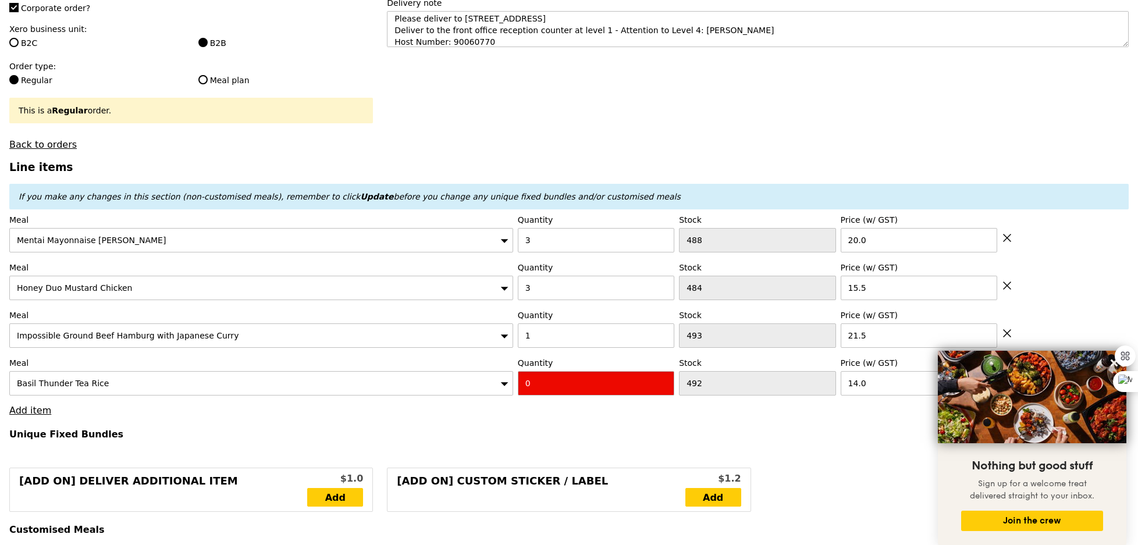
type input "Confirm"
type input "1"
click at [24, 413] on link "Add item" at bounding box center [30, 410] width 42 height 11
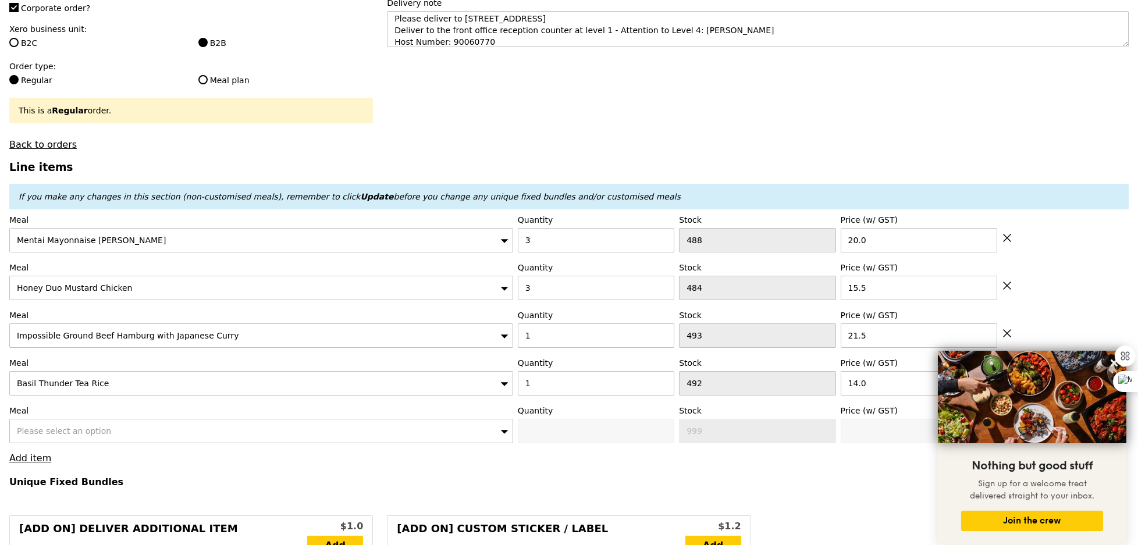
click at [24, 413] on label "Meal" at bounding box center [261, 411] width 504 height 12
type input "Loading..."
type input "142.00"
type input "145.95"
click at [30, 421] on div "Please select an option" at bounding box center [261, 431] width 504 height 24
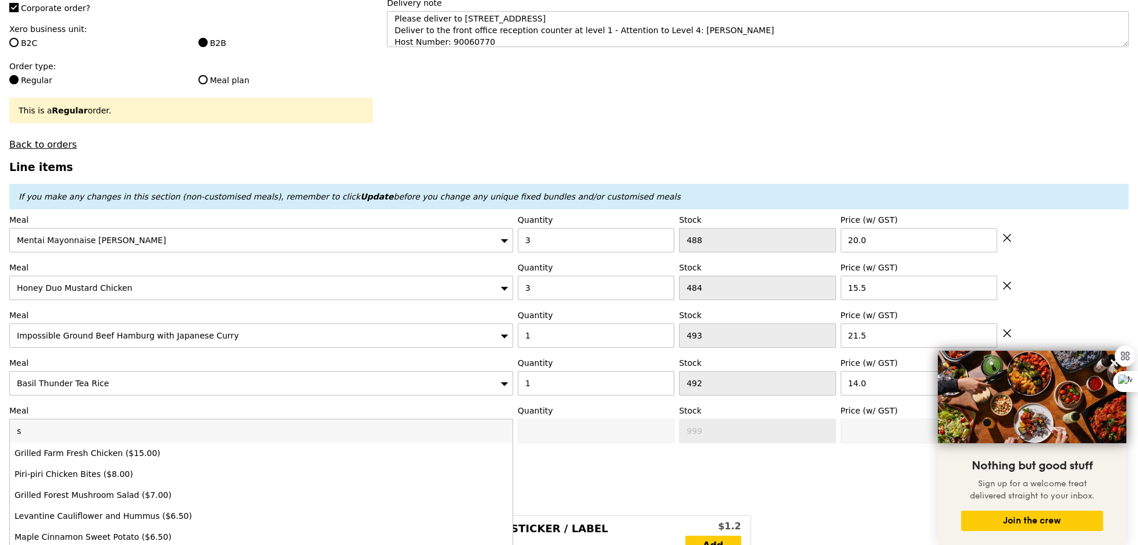
type input "Confirm"
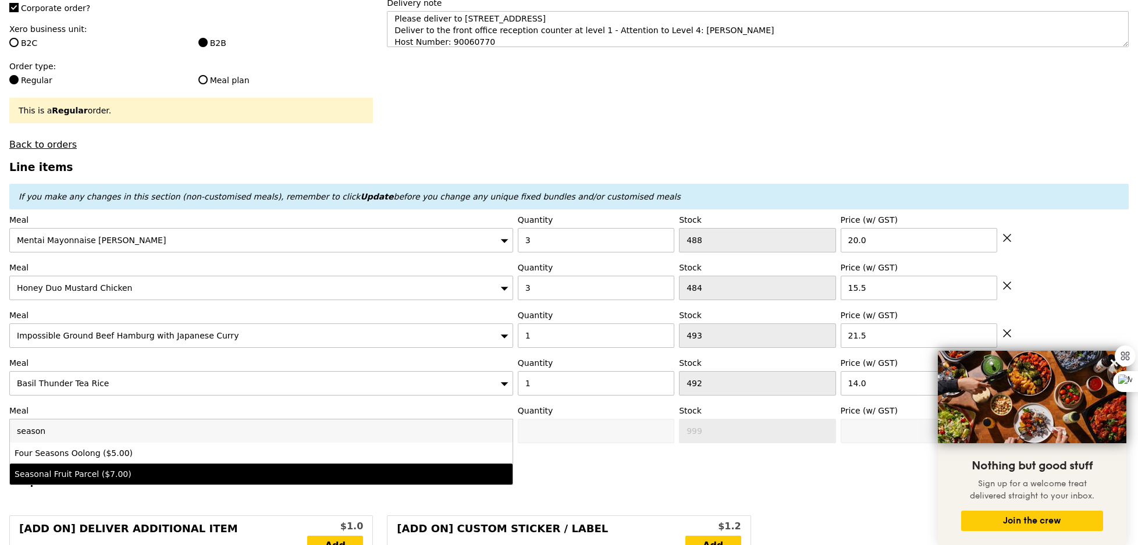
type input "season"
click at [111, 473] on div "Seasonal Fruit Parcel ($7.00)" at bounding box center [200, 475] width 370 height 12
type input "Confirm anyway"
type input "0"
type input "488"
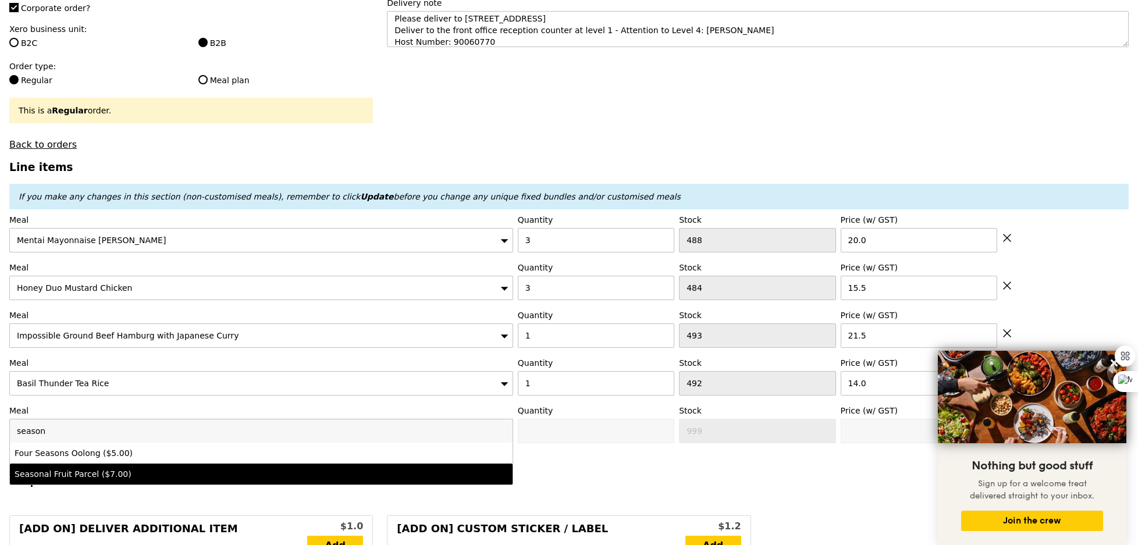
type input "7.0"
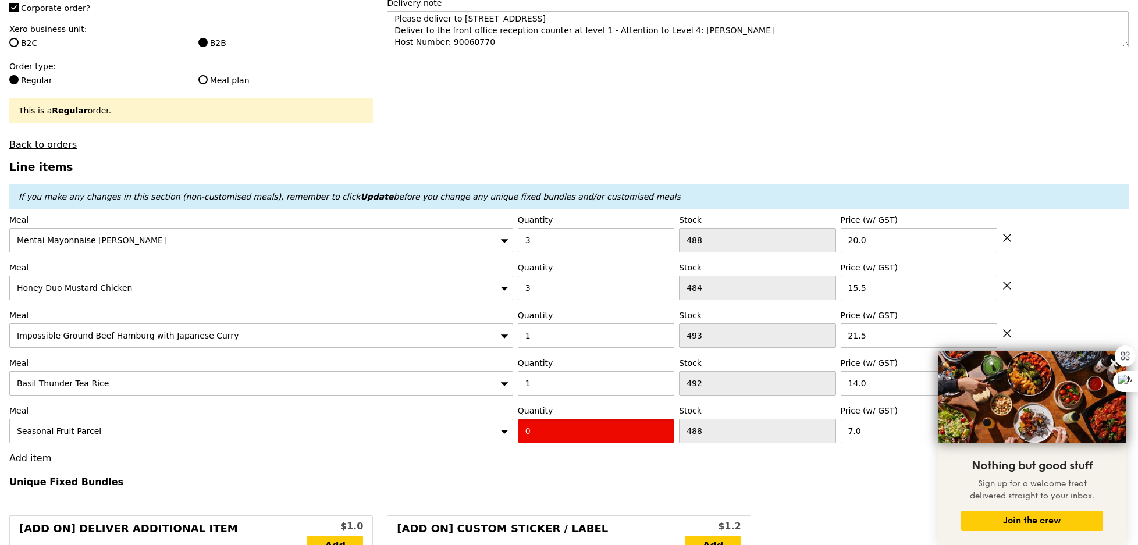
type input "Confirm"
type input "8"
type input "Loading..."
type input "198.00"
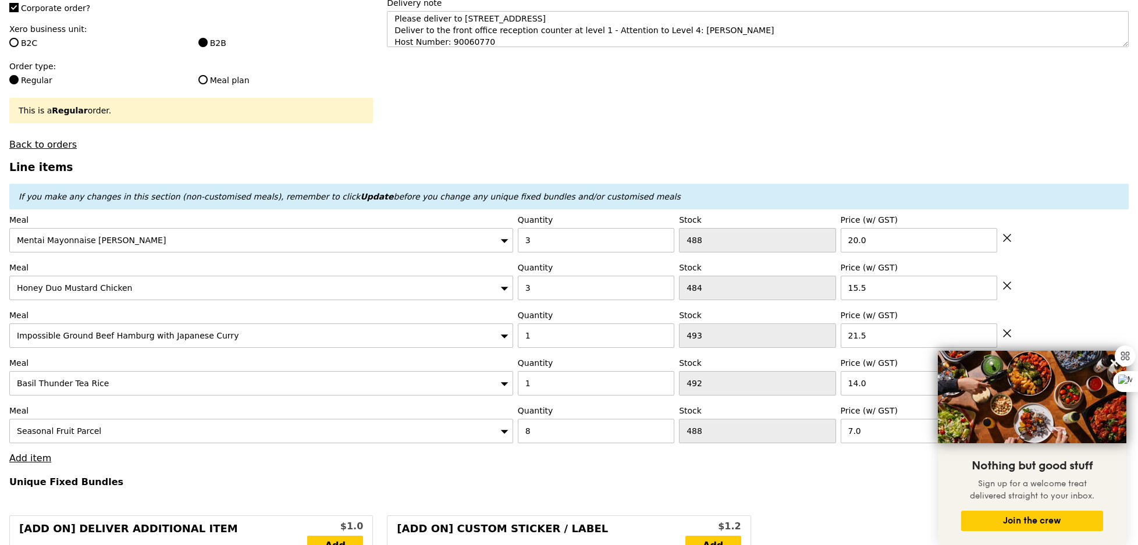
type input "201.95"
type input "Confirm"
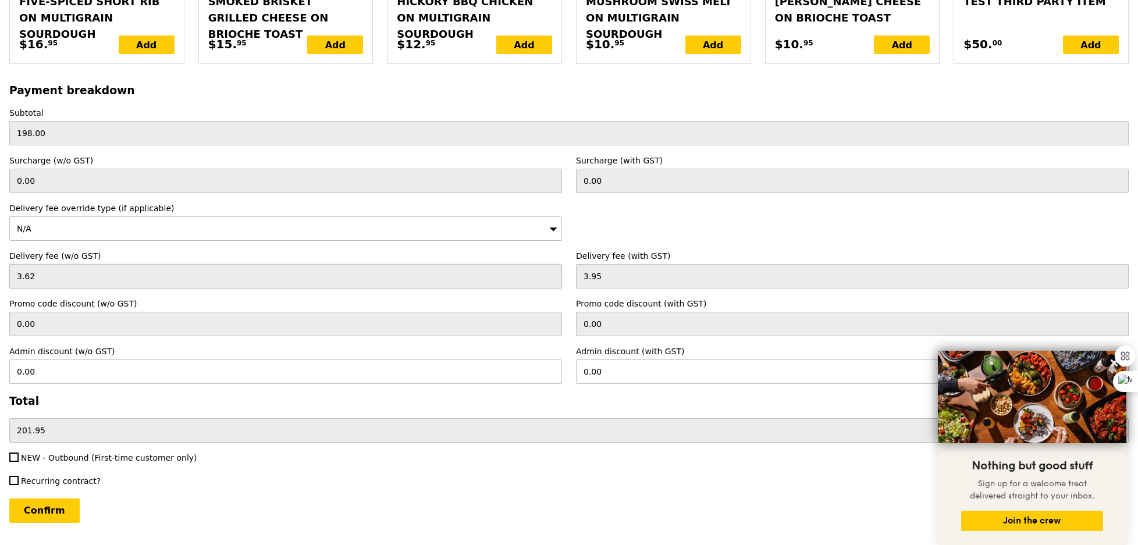
scroll to position [2675, 0]
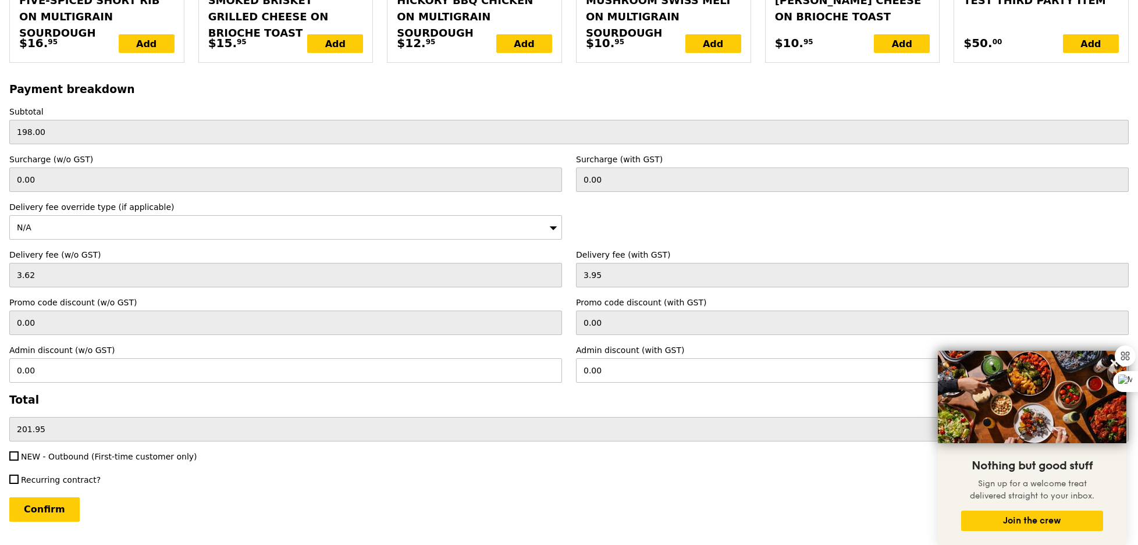
click at [60, 451] on label "NEW - Outbound (First-time customer only)" at bounding box center [285, 457] width 553 height 12
click at [19, 452] on input "NEW - Outbound (First-time customer only)" at bounding box center [13, 456] width 9 height 9
checkbox input "true"
click at [60, 498] on input "Confirm" at bounding box center [44, 510] width 70 height 24
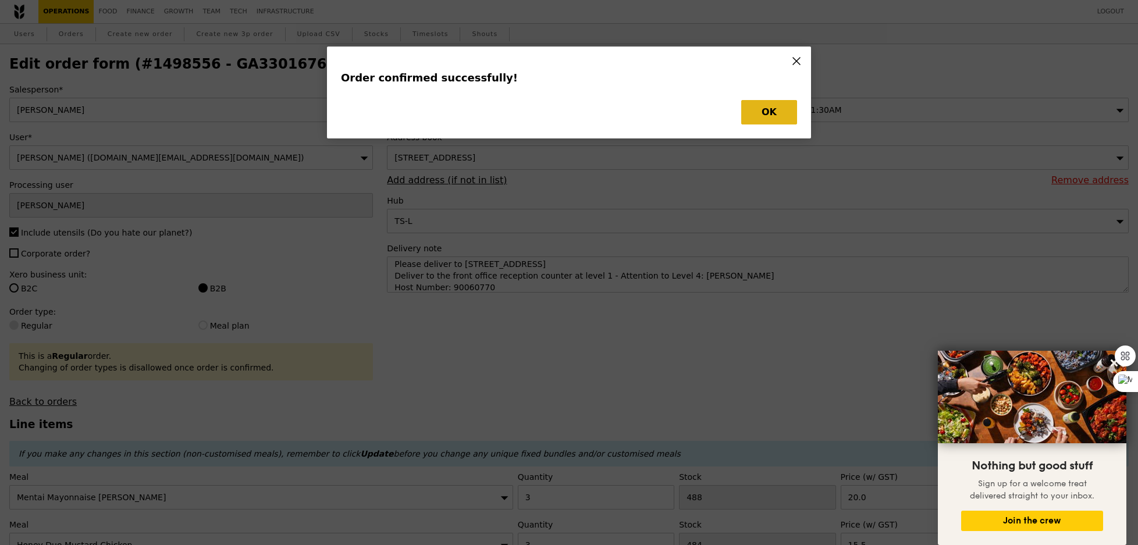
type input "Loading..."
checkbox input "false"
type input "8"
type input "7.00"
type input "1"
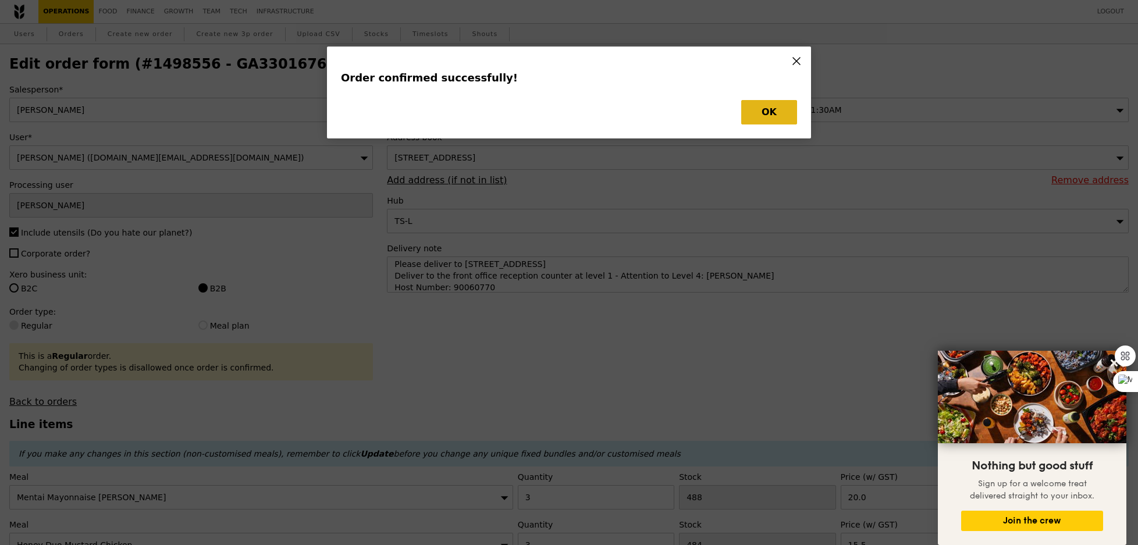
type input "492"
type input "14.00"
type input "21.50"
type input "3"
type input "484"
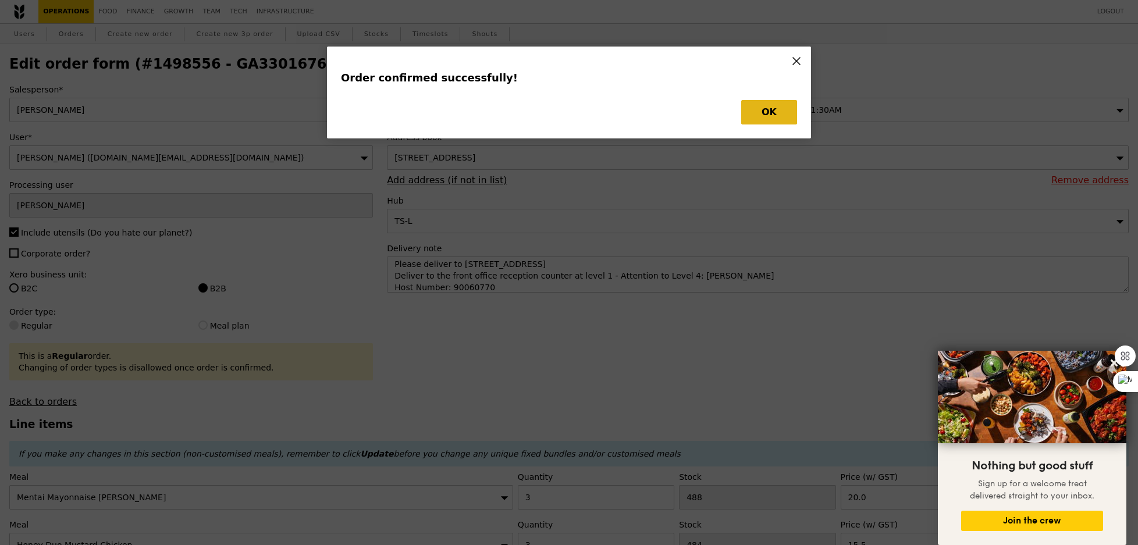
type input "15.50"
type input "3"
type input "20.00"
click at [765, 106] on button "OK" at bounding box center [770, 112] width 56 height 24
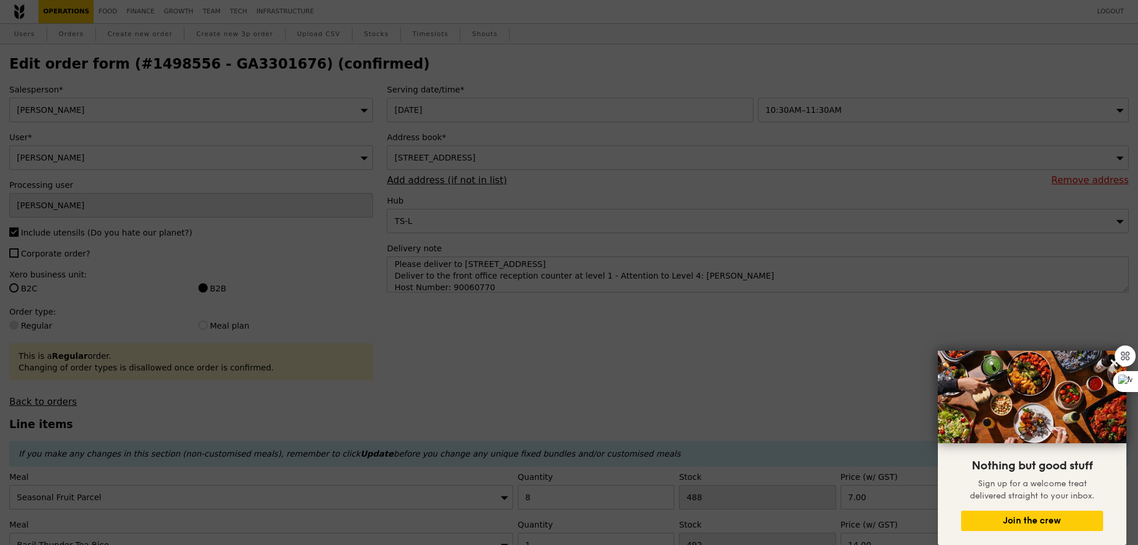
type input "480"
type input "491"
type input "492"
type input "481"
type input "485"
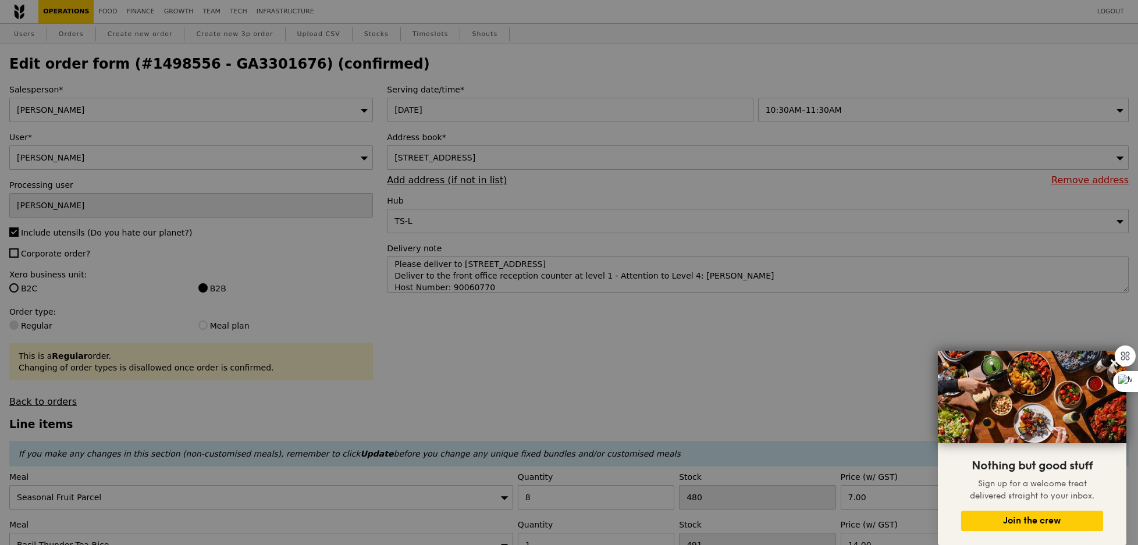
type input "Update"
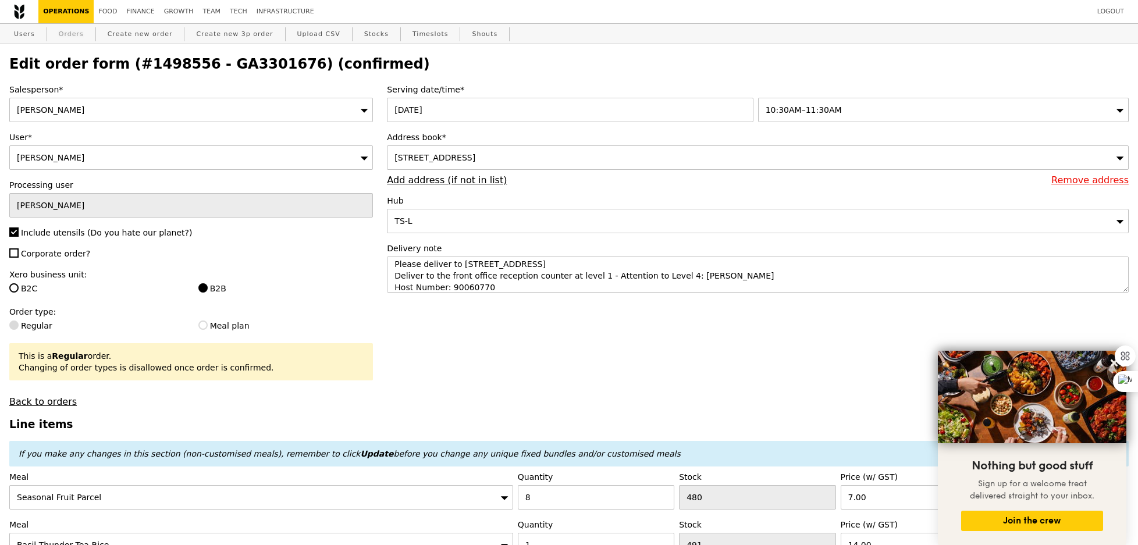
click at [81, 31] on link "Orders" at bounding box center [71, 34] width 34 height 21
select select "100"
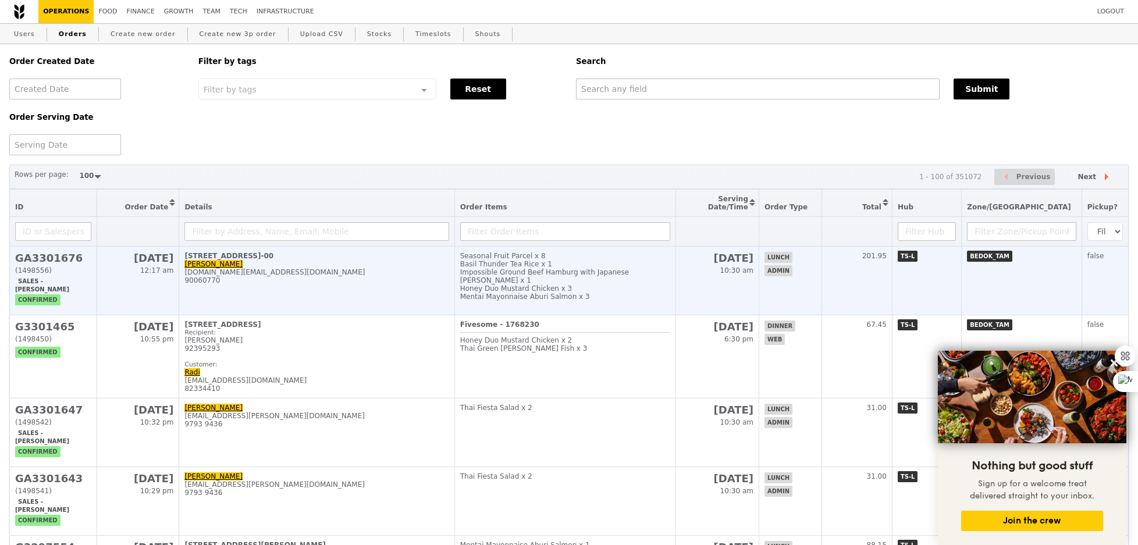
click at [301, 292] on td "[STREET_ADDRESS]-00 [PERSON_NAME] [DOMAIN_NAME][EMAIL_ADDRESS][DOMAIN_NAME] 900…" at bounding box center [316, 281] width 275 height 69
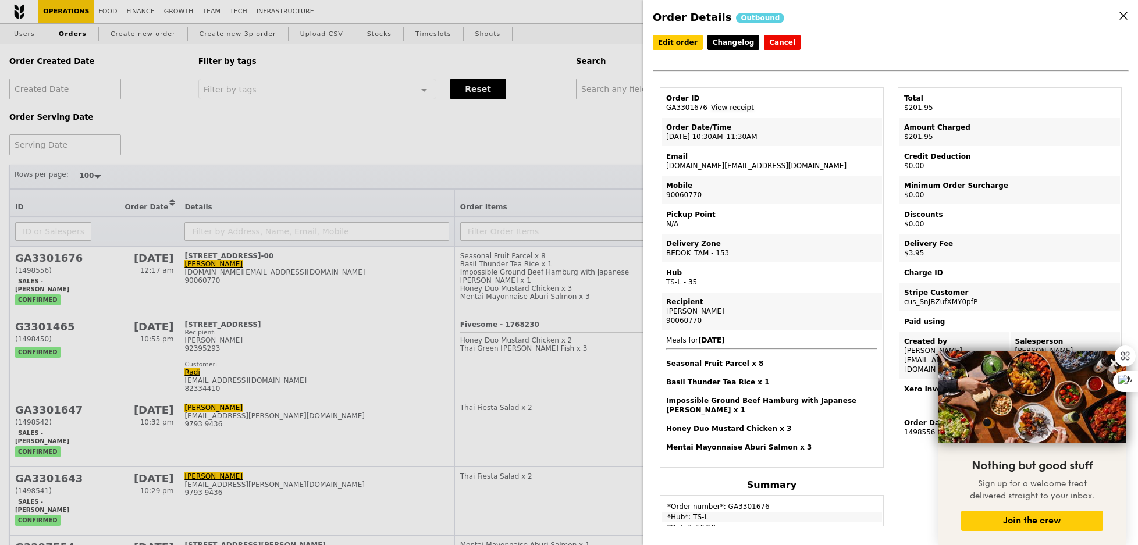
click at [720, 108] on link "View receipt" at bounding box center [732, 108] width 43 height 8
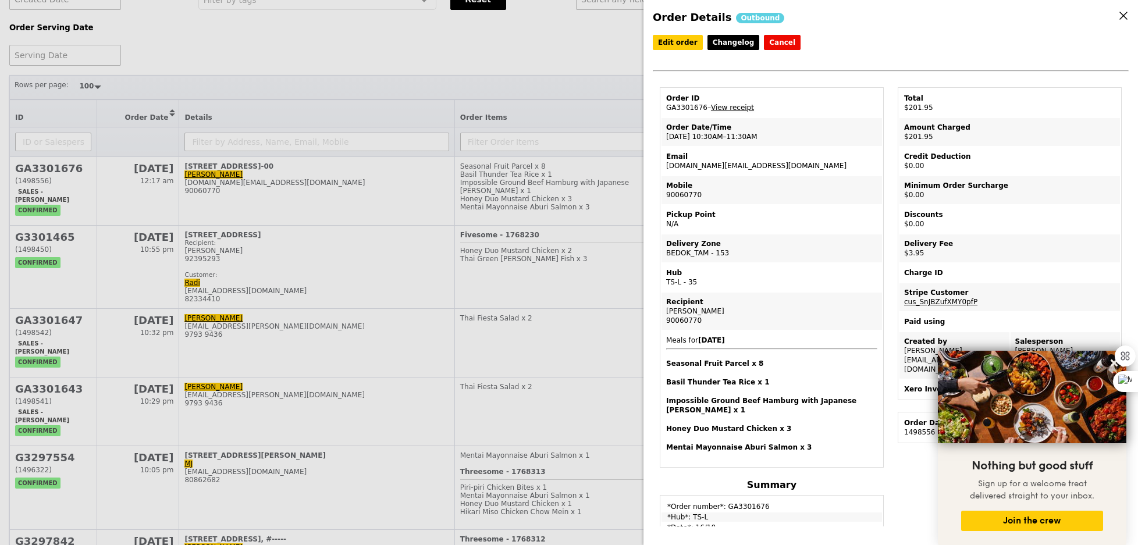
scroll to position [38, 0]
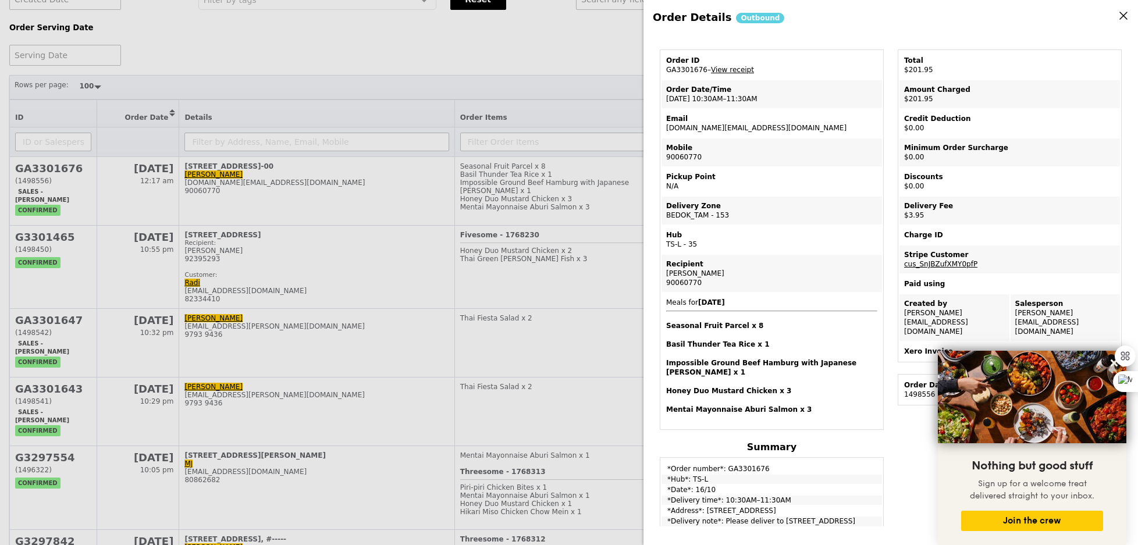
click at [421, 155] on div "Order Details Outbound Edit order Changelog Cancel Order ID GA3301676 – View re…" at bounding box center [569, 272] width 1138 height 545
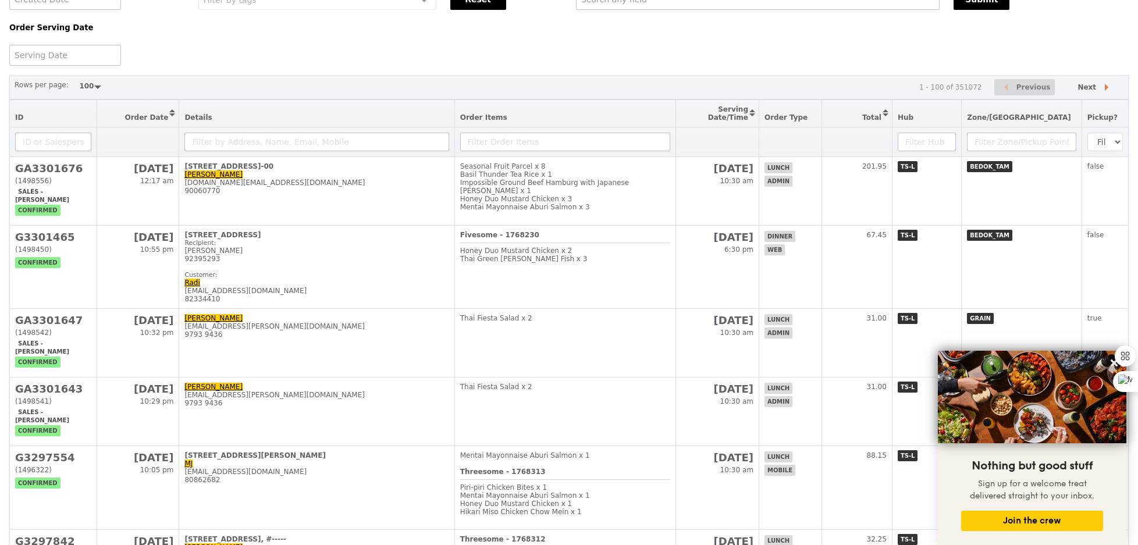
scroll to position [86, 0]
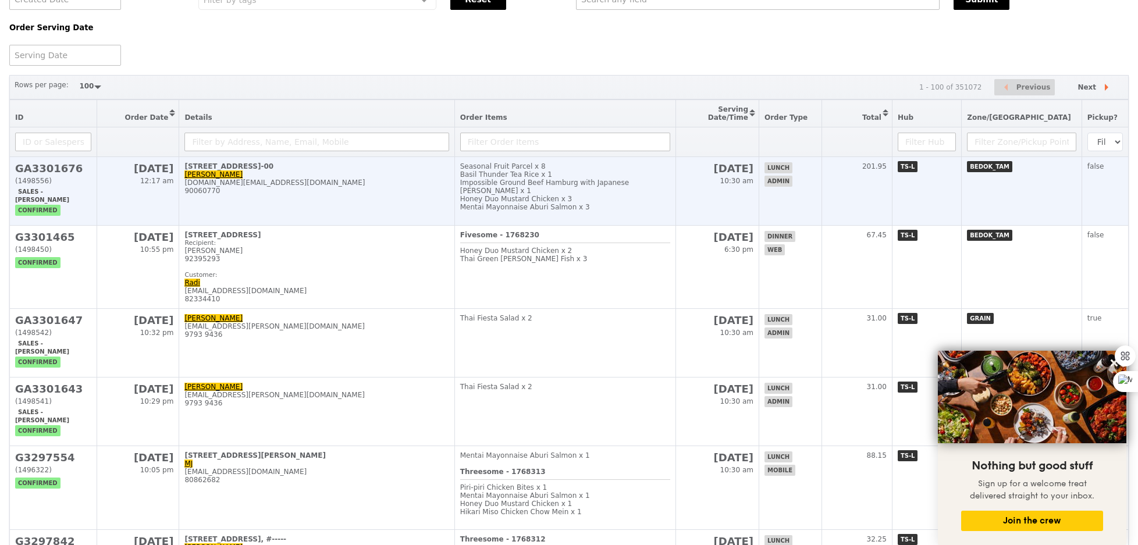
click at [535, 195] on div "Honey Duo Mustard Chicken x 3" at bounding box center [565, 199] width 210 height 8
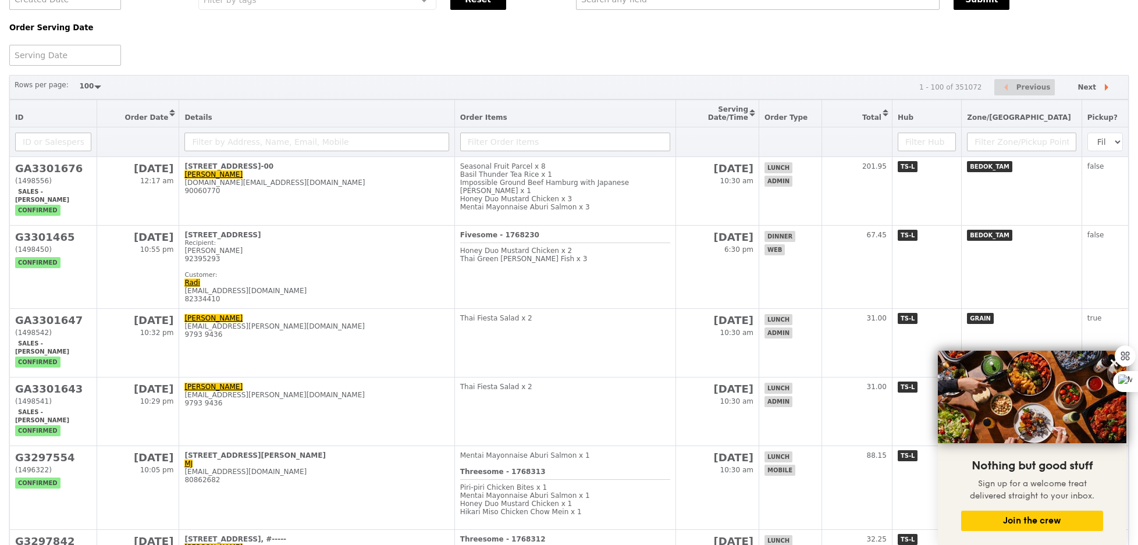
scroll to position [38, 0]
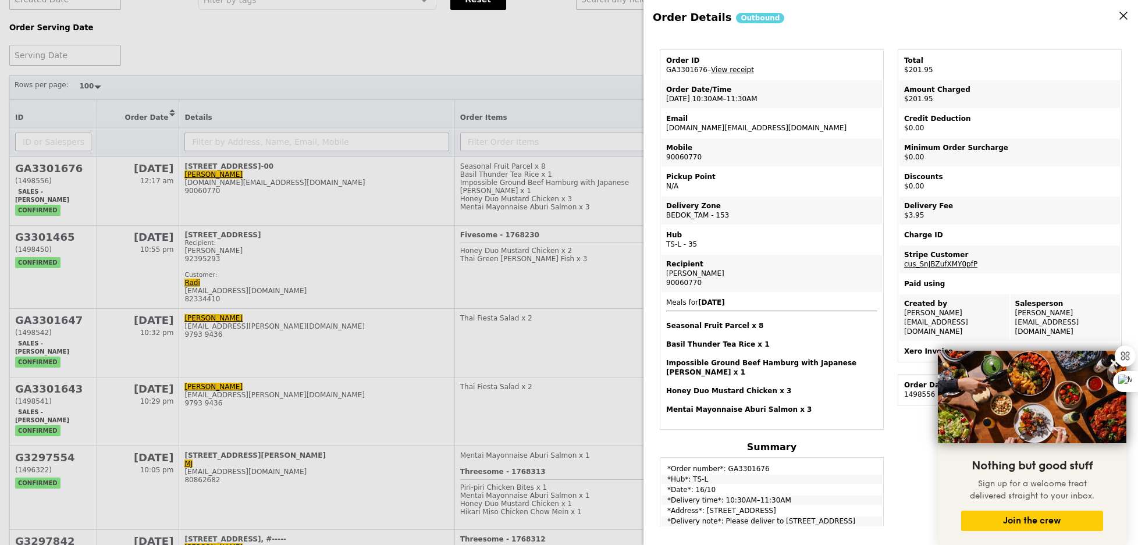
click at [681, 69] on td "Order ID GA3301676 – View receipt" at bounding box center [772, 65] width 221 height 28
copy td "GA3301676"
click at [621, 66] on div "Order Details Outbound Edit order Changelog Cancel Order ID GA3301676 – View re…" at bounding box center [569, 272] width 1138 height 545
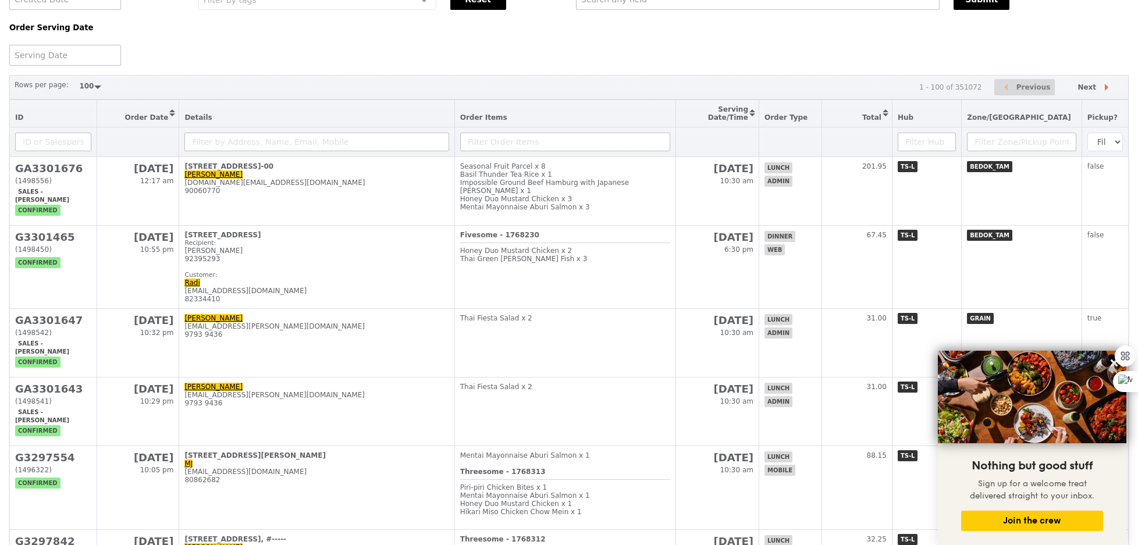
scroll to position [86, 0]
paste input "GA3301676"
type input "GA3301676"
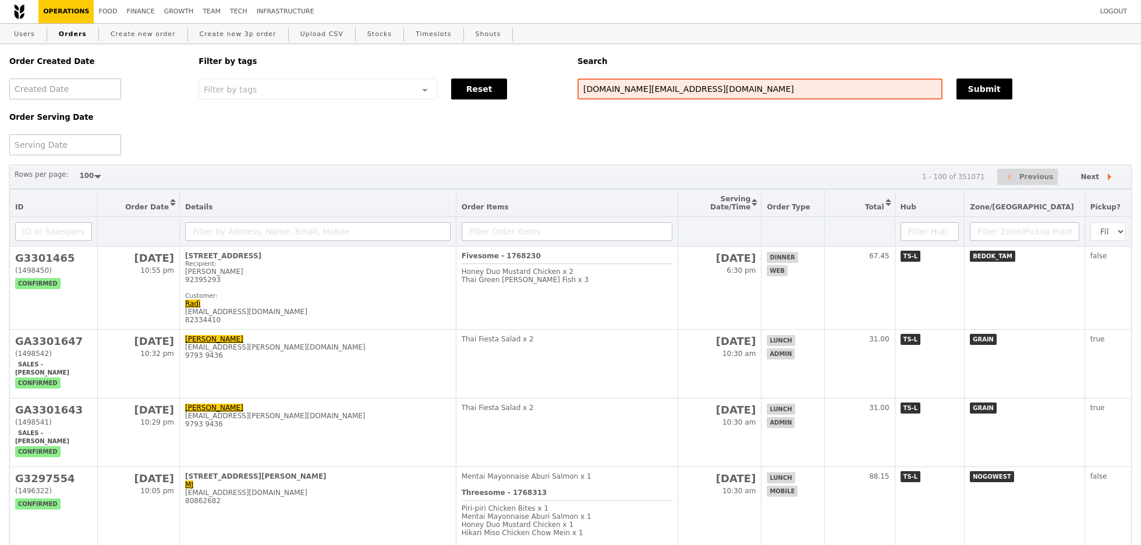
select select "100"
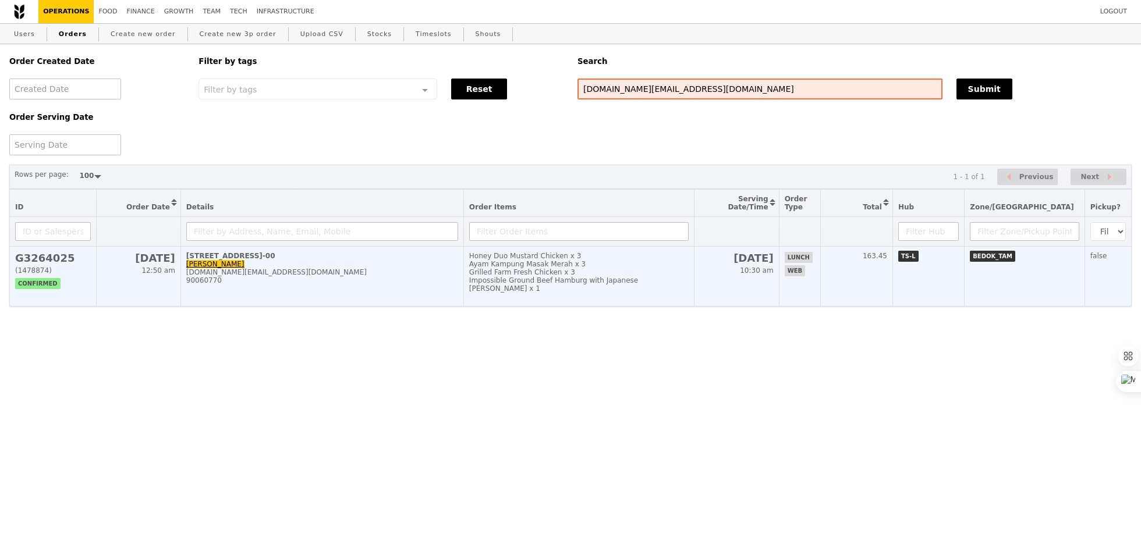
click at [625, 292] on td "Honey Duo Mustard Chicken x 3 Ayam Kampung Masak Merah x 3 Grilled Farm Fresh C…" at bounding box center [578, 277] width 230 height 60
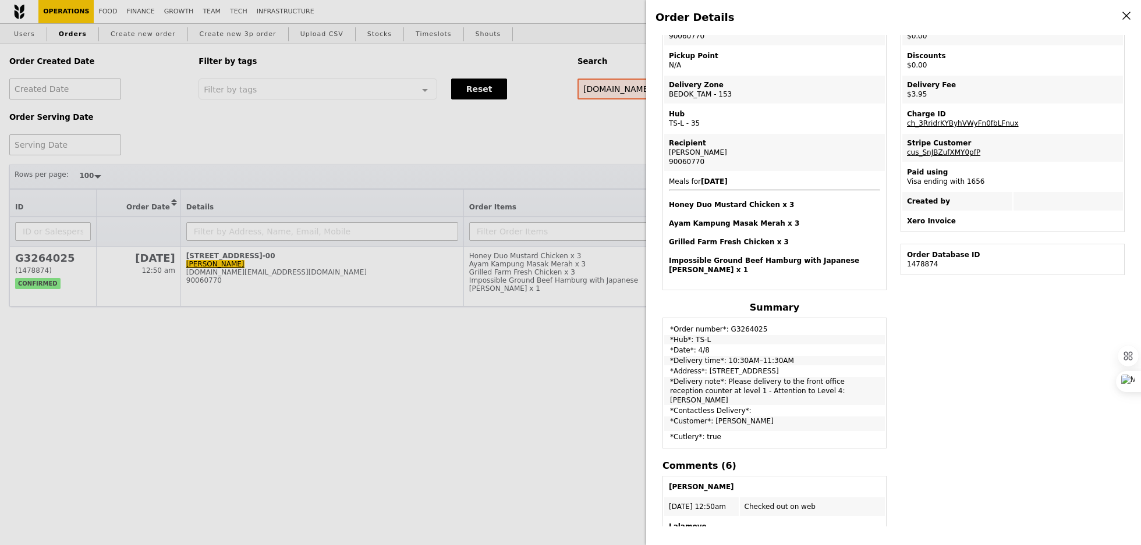
scroll to position [161, 0]
drag, startPoint x: 722, startPoint y: 368, endPoint x: 861, endPoint y: 378, distance: 138.9
click at [861, 378] on td "*Delivery note*: Please delivery to the front office reception counter at level…" at bounding box center [774, 389] width 221 height 28
copy td "Please delivery to the front office reception counter at level 1 - Attention to…"
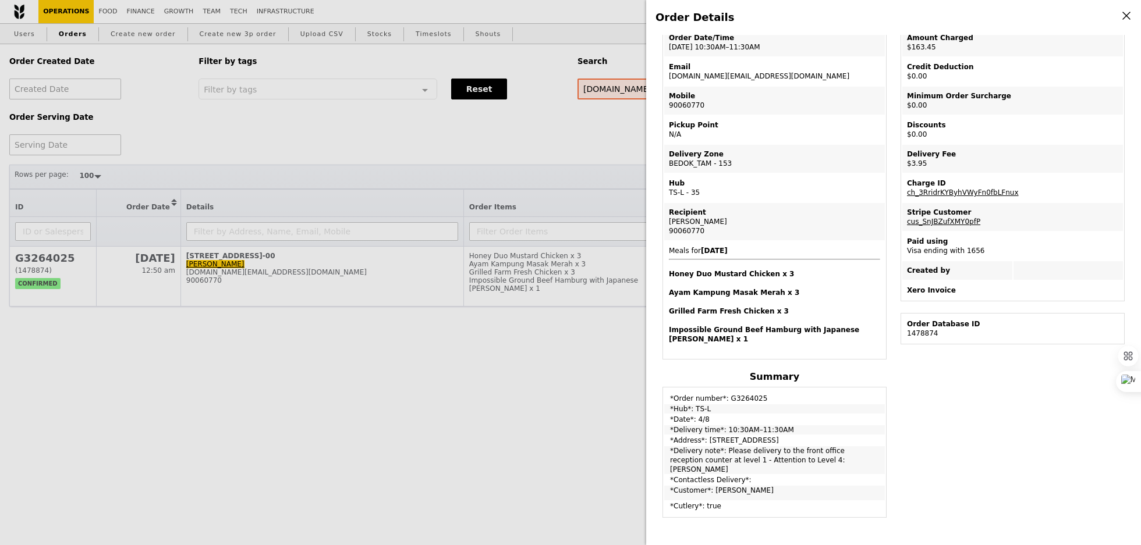
scroll to position [0, 0]
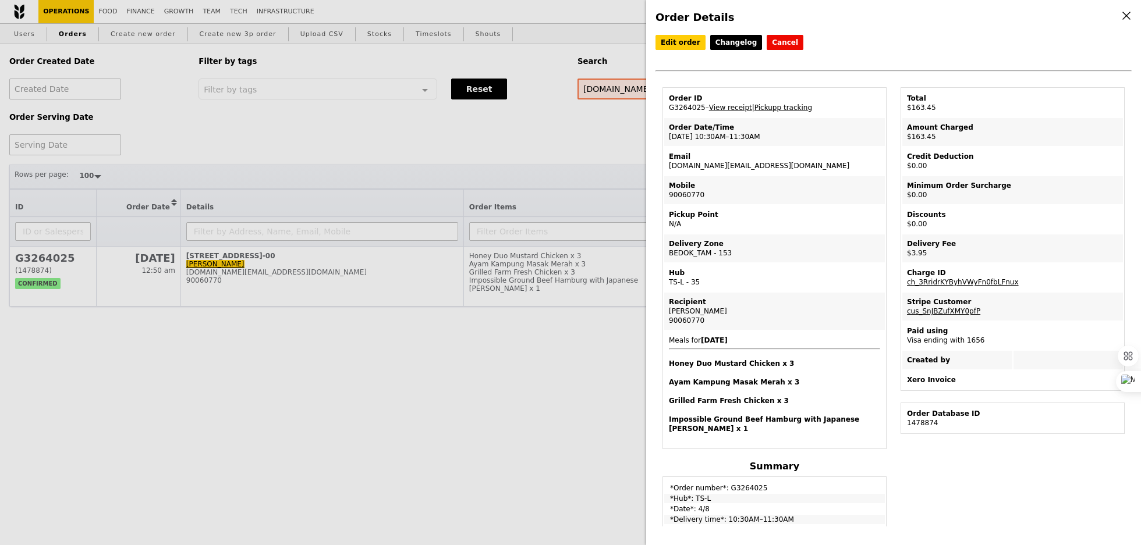
click at [669, 194] on td "Mobile 90060770" at bounding box center [774, 190] width 221 height 28
copy td "90060770"
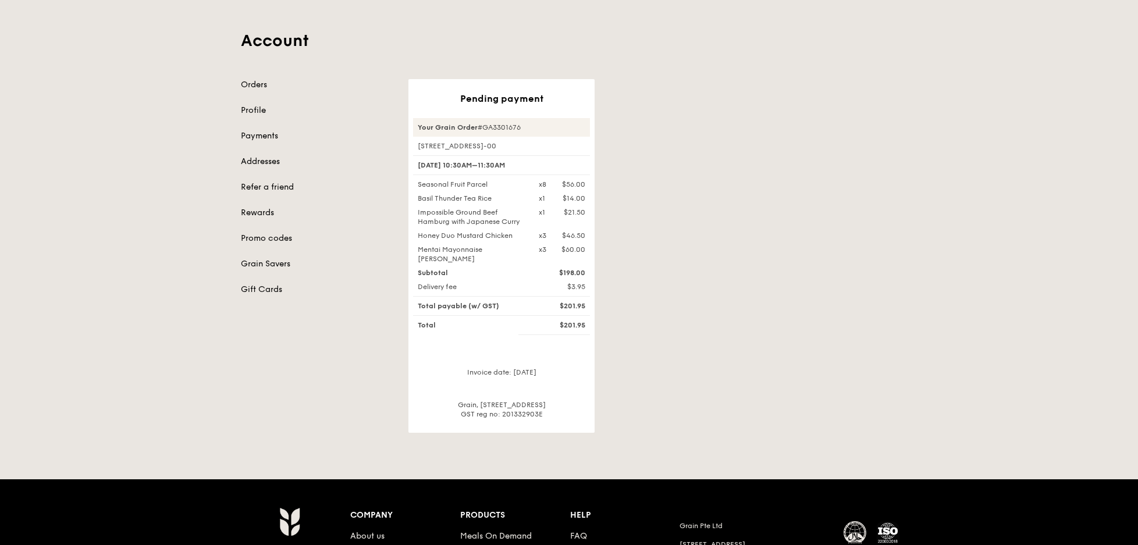
scroll to position [56, 0]
